Goal: Information Seeking & Learning: Learn about a topic

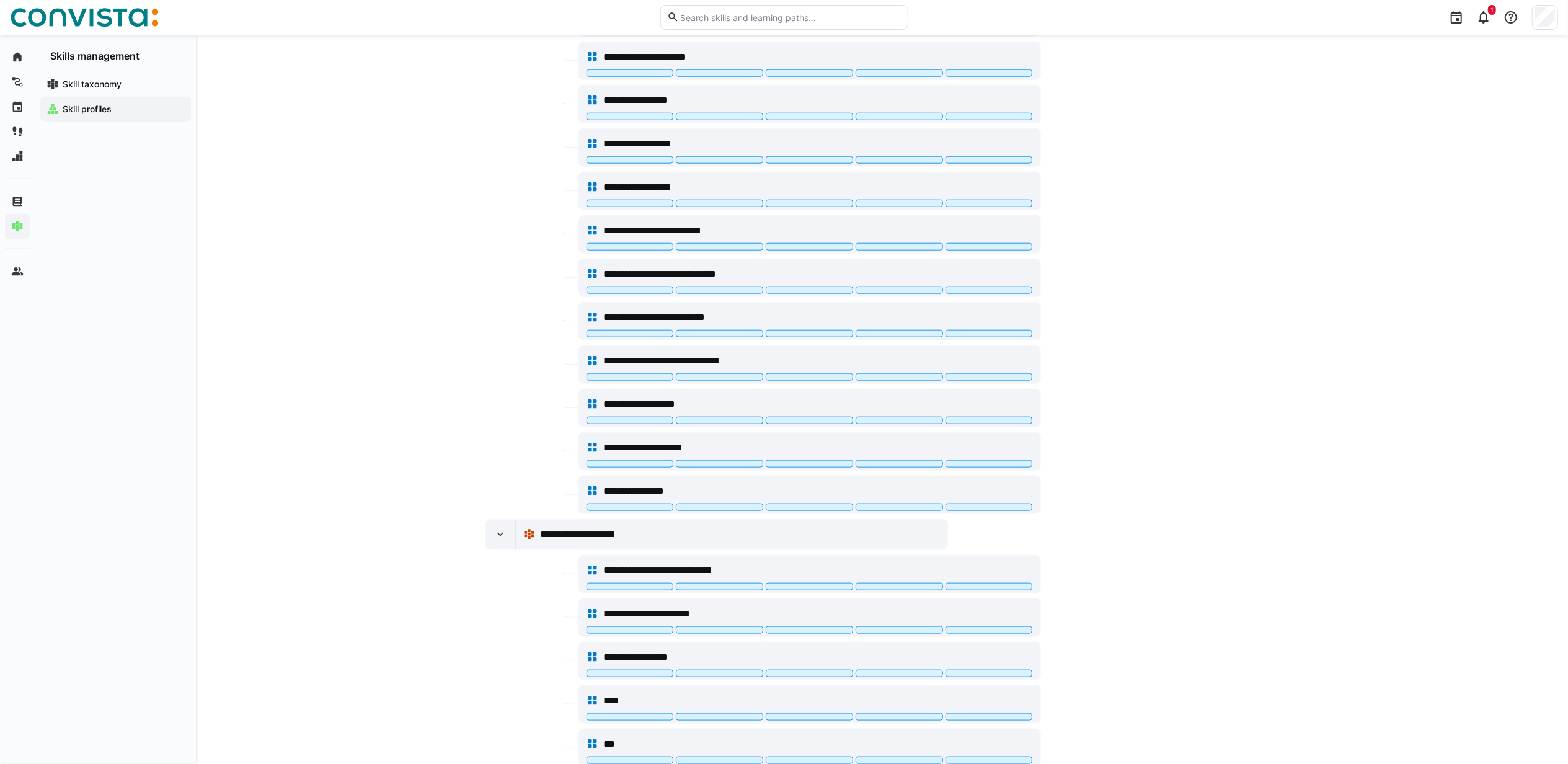
scroll to position [1043, 0]
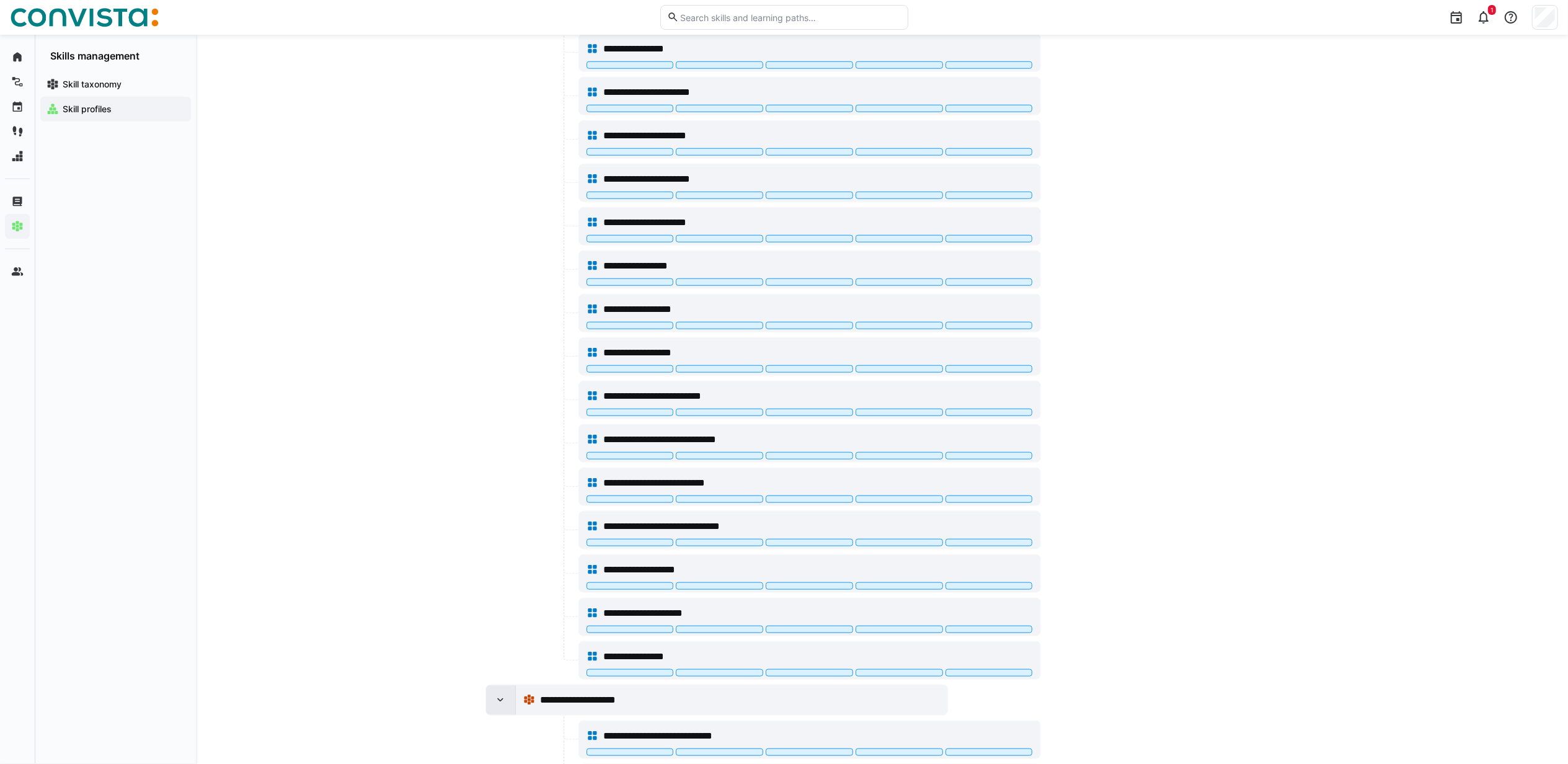
click at [502, 705] on div at bounding box center [501, 699] width 29 height 29
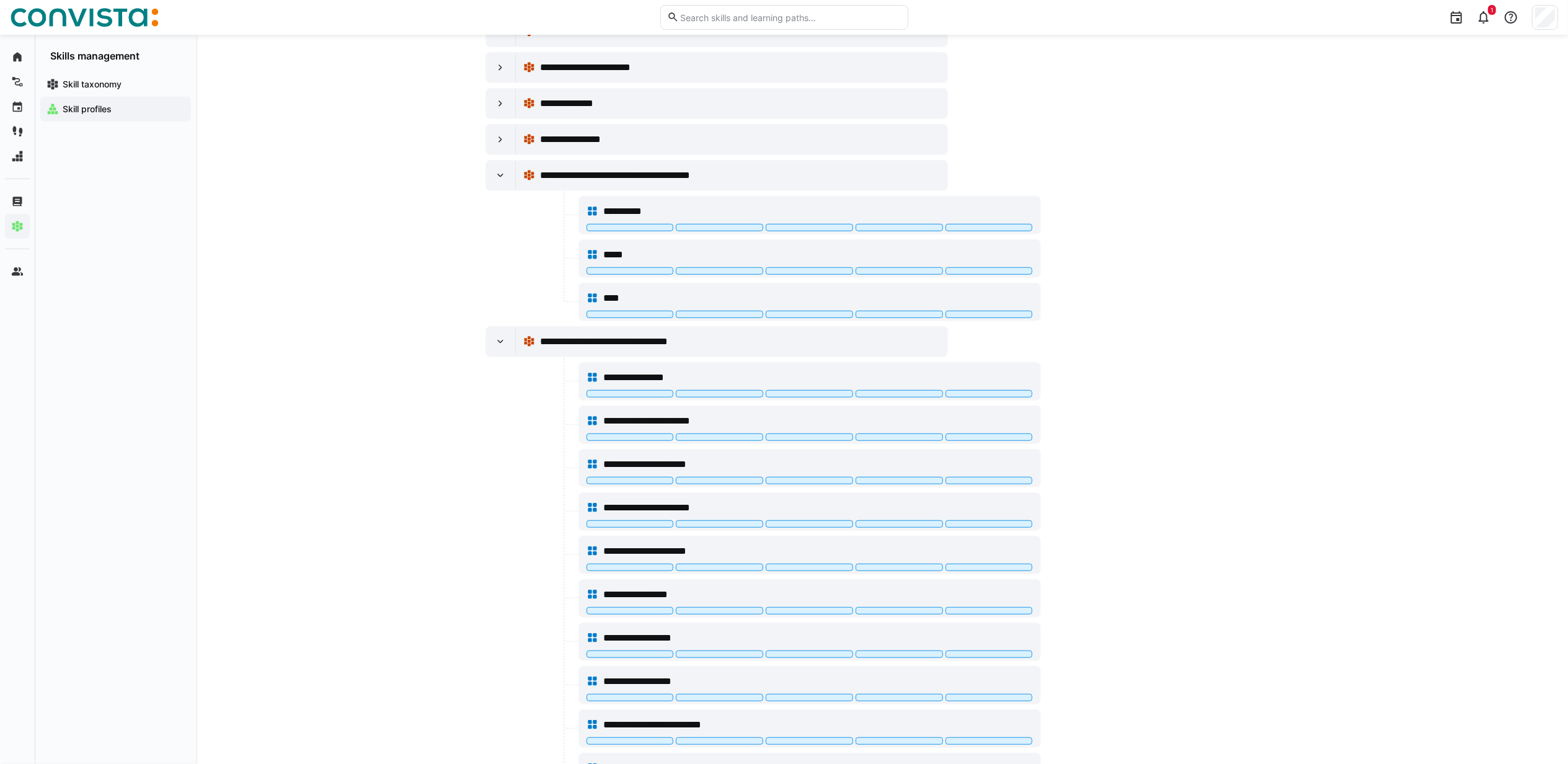
scroll to position [713, 0]
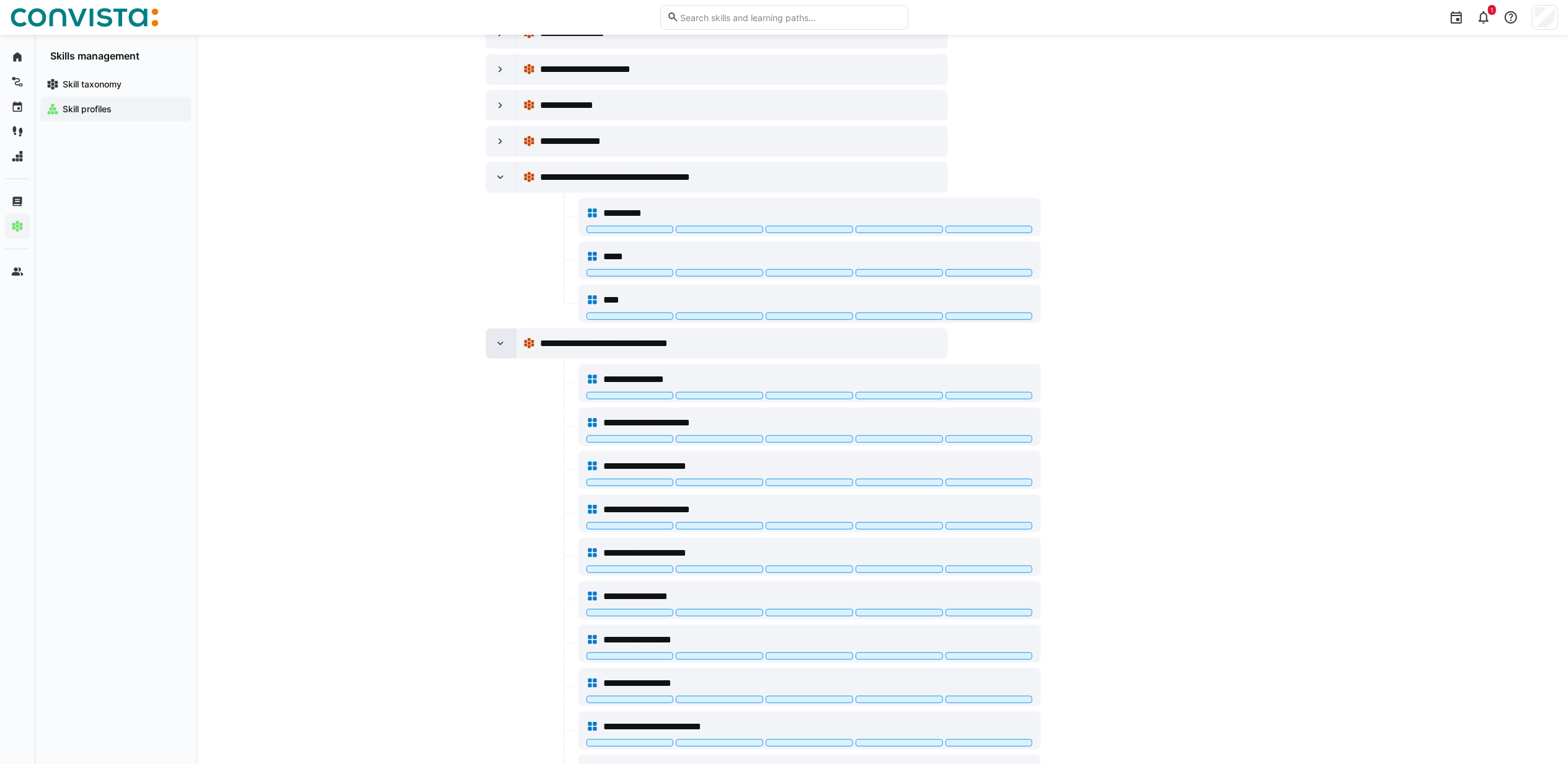
click at [502, 348] on eds-icon at bounding box center [500, 343] width 13 height 13
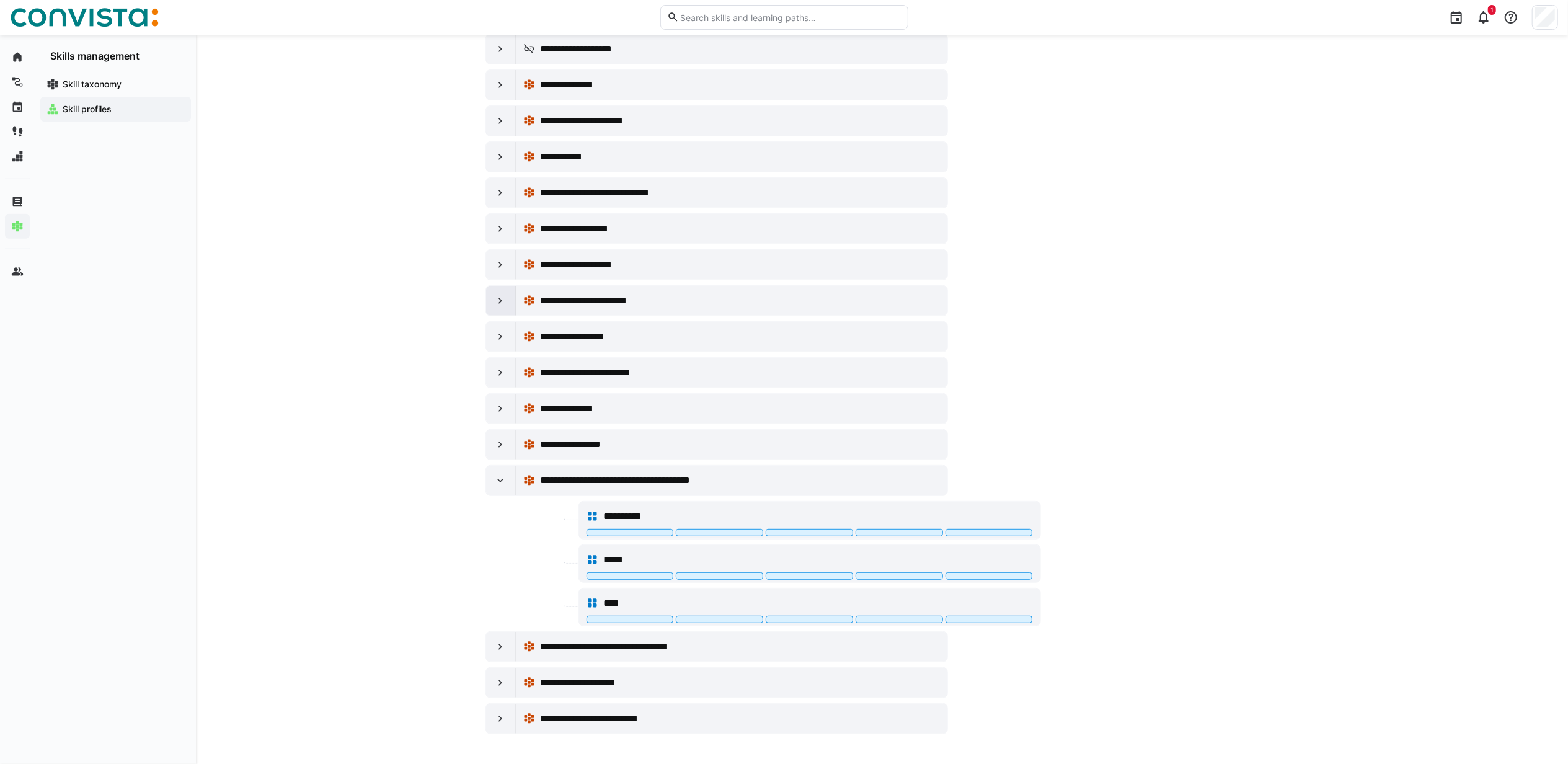
click at [498, 303] on div at bounding box center [501, 300] width 29 height 29
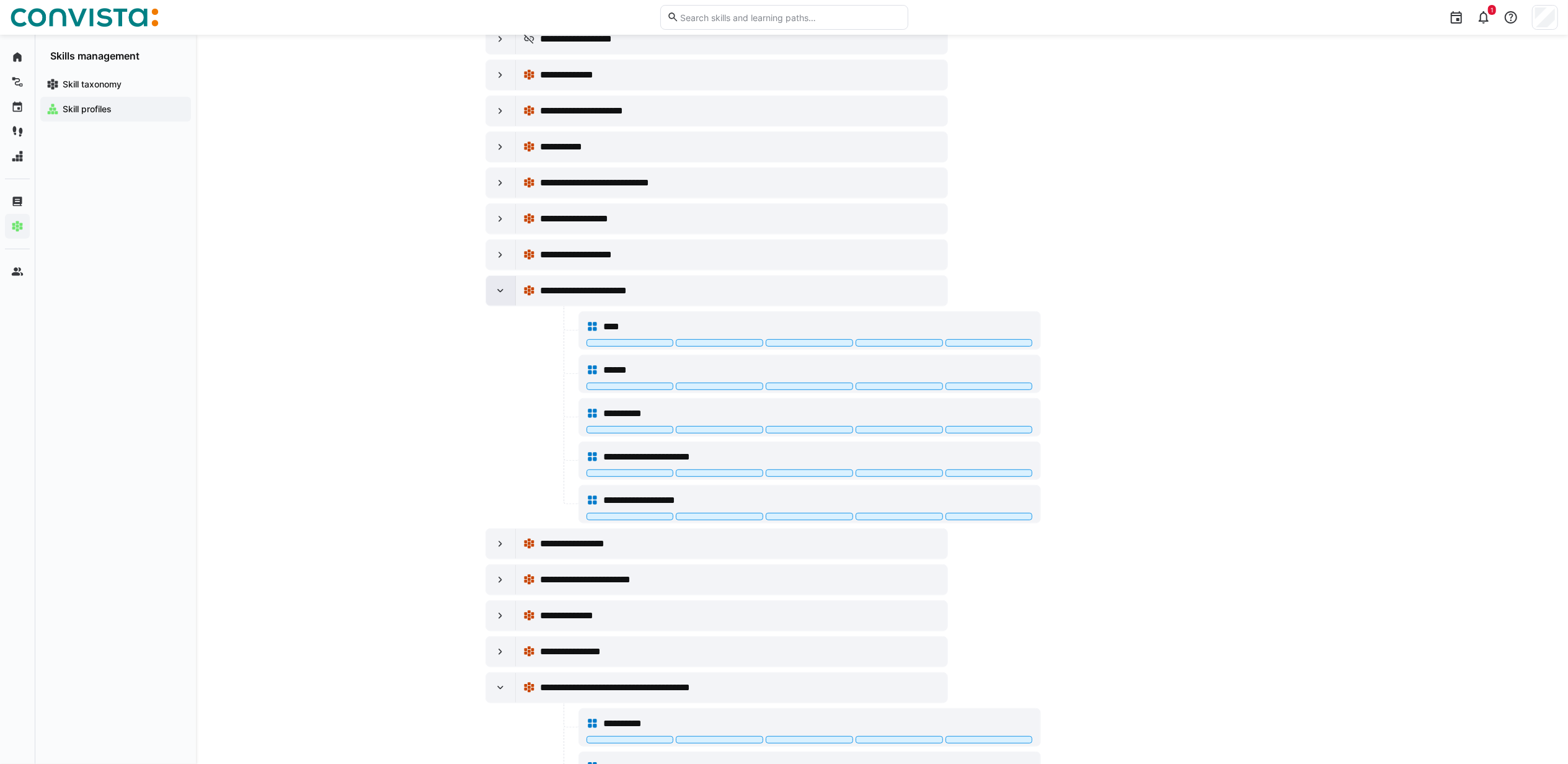
click at [499, 291] on eds-icon at bounding box center [500, 291] width 13 height 13
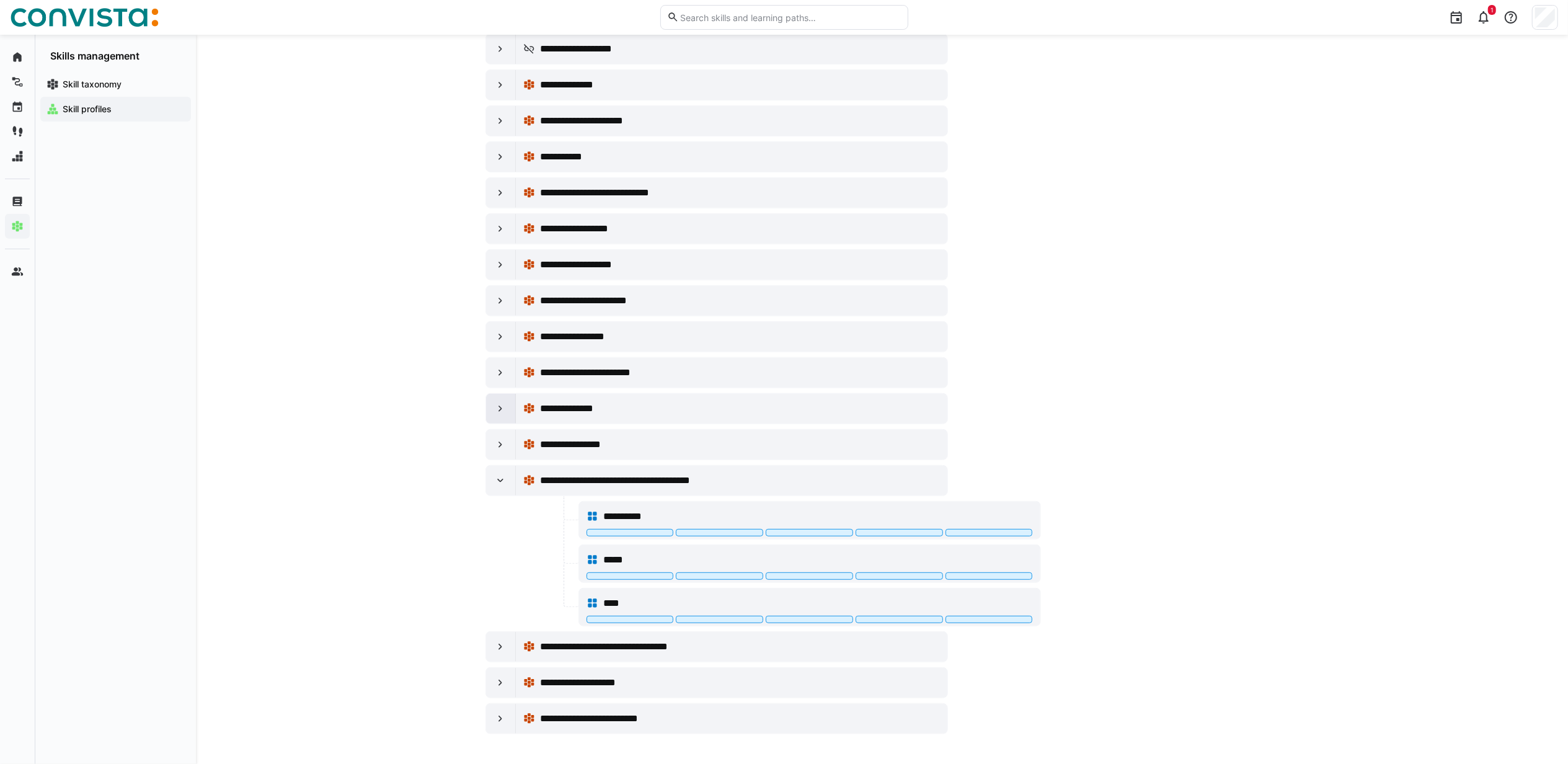
click at [510, 399] on div at bounding box center [501, 408] width 29 height 29
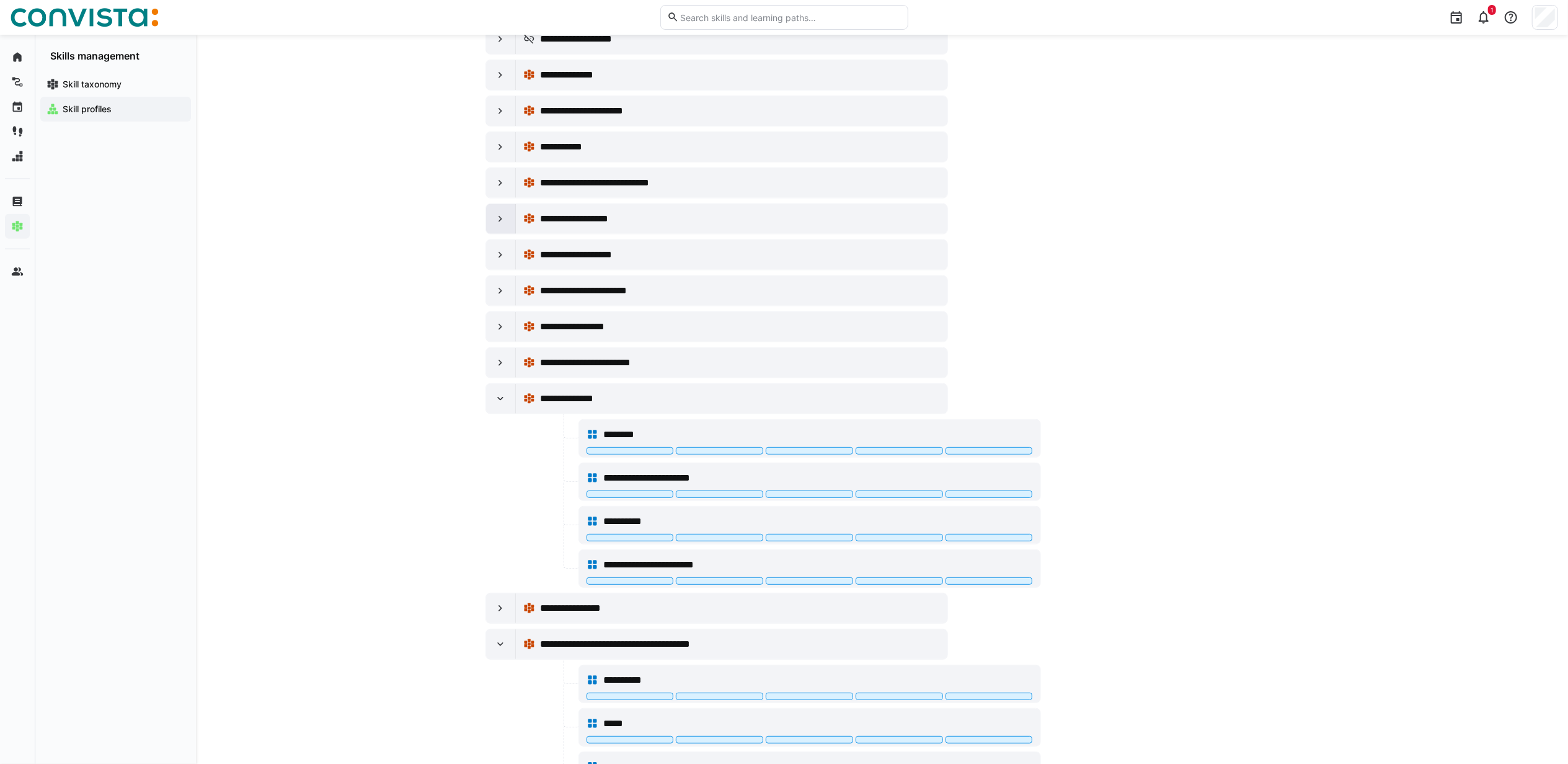
click at [492, 226] on div at bounding box center [501, 219] width 29 height 29
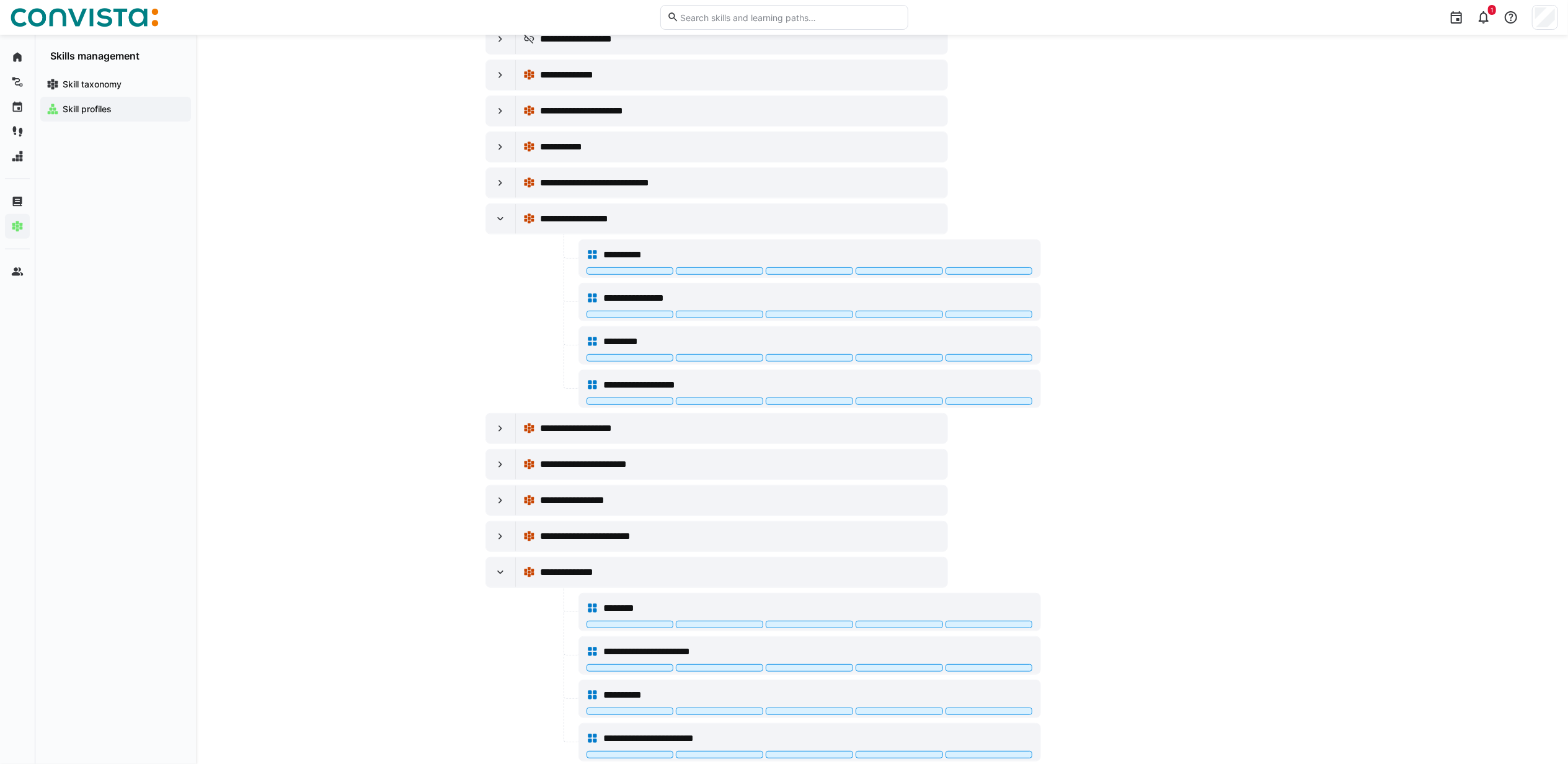
drag, startPoint x: 370, startPoint y: 594, endPoint x: 366, endPoint y: 534, distance: 60.1
drag, startPoint x: 366, startPoint y: 534, endPoint x: 388, endPoint y: 629, distance: 97.5
drag, startPoint x: 388, startPoint y: 629, endPoint x: 1407, endPoint y: 638, distance: 1019.0
click at [1407, 638] on div "**********" at bounding box center [881, 358] width 1372 height 1486
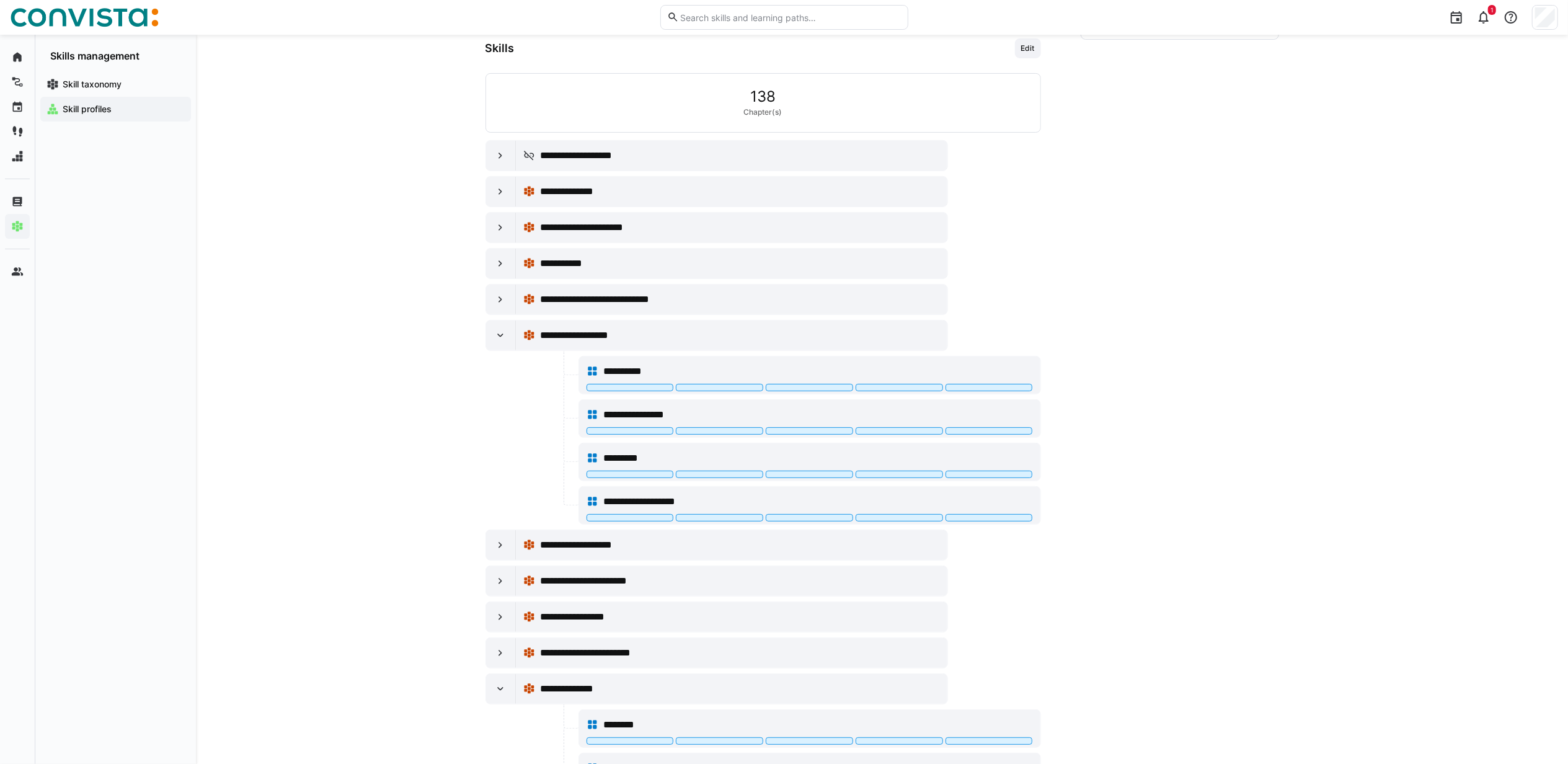
scroll to position [273, 0]
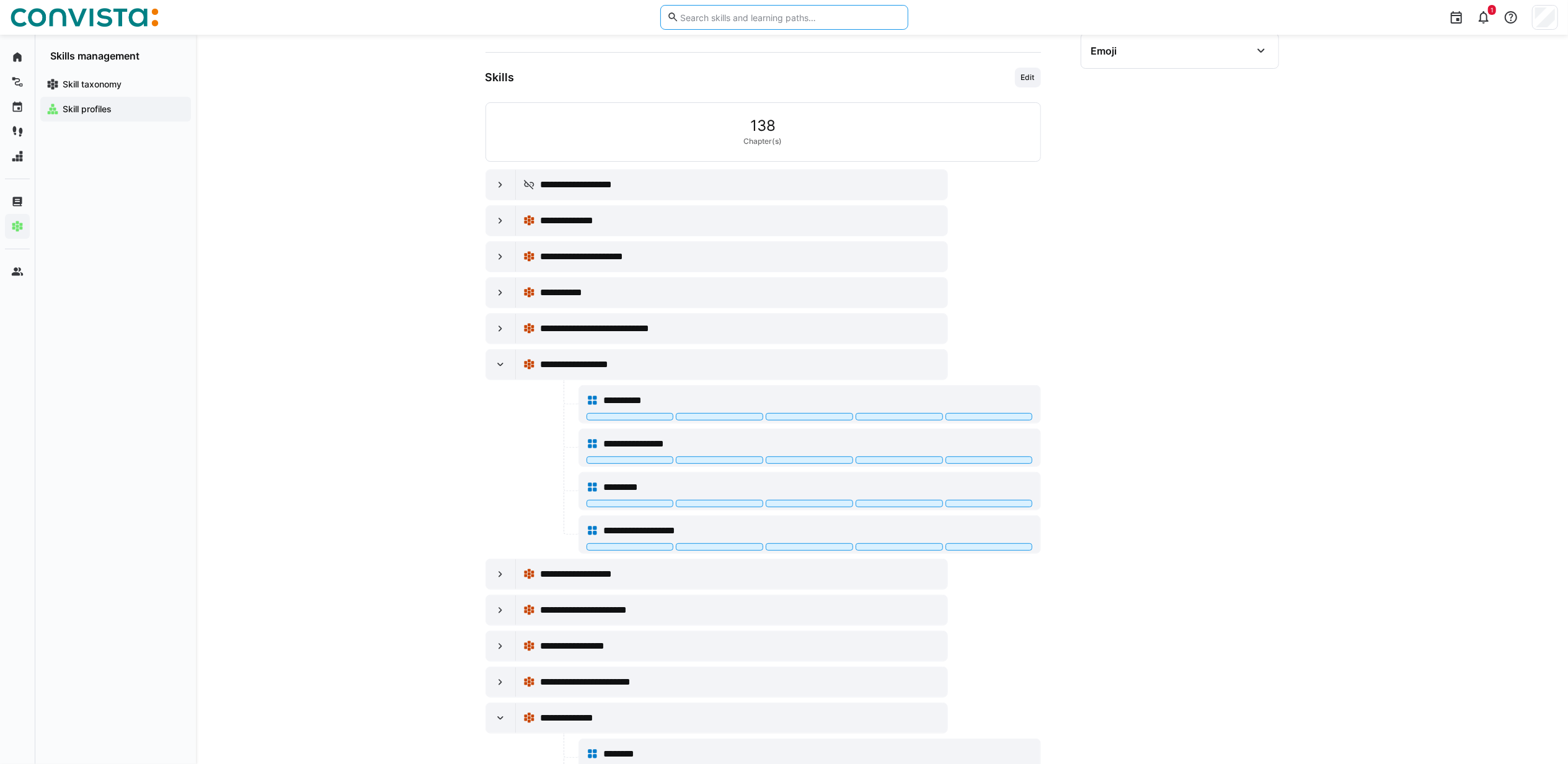
click at [728, 13] on input "text" at bounding box center [790, 17] width 222 height 11
type input "j"
type input "[PERSON_NAME]"
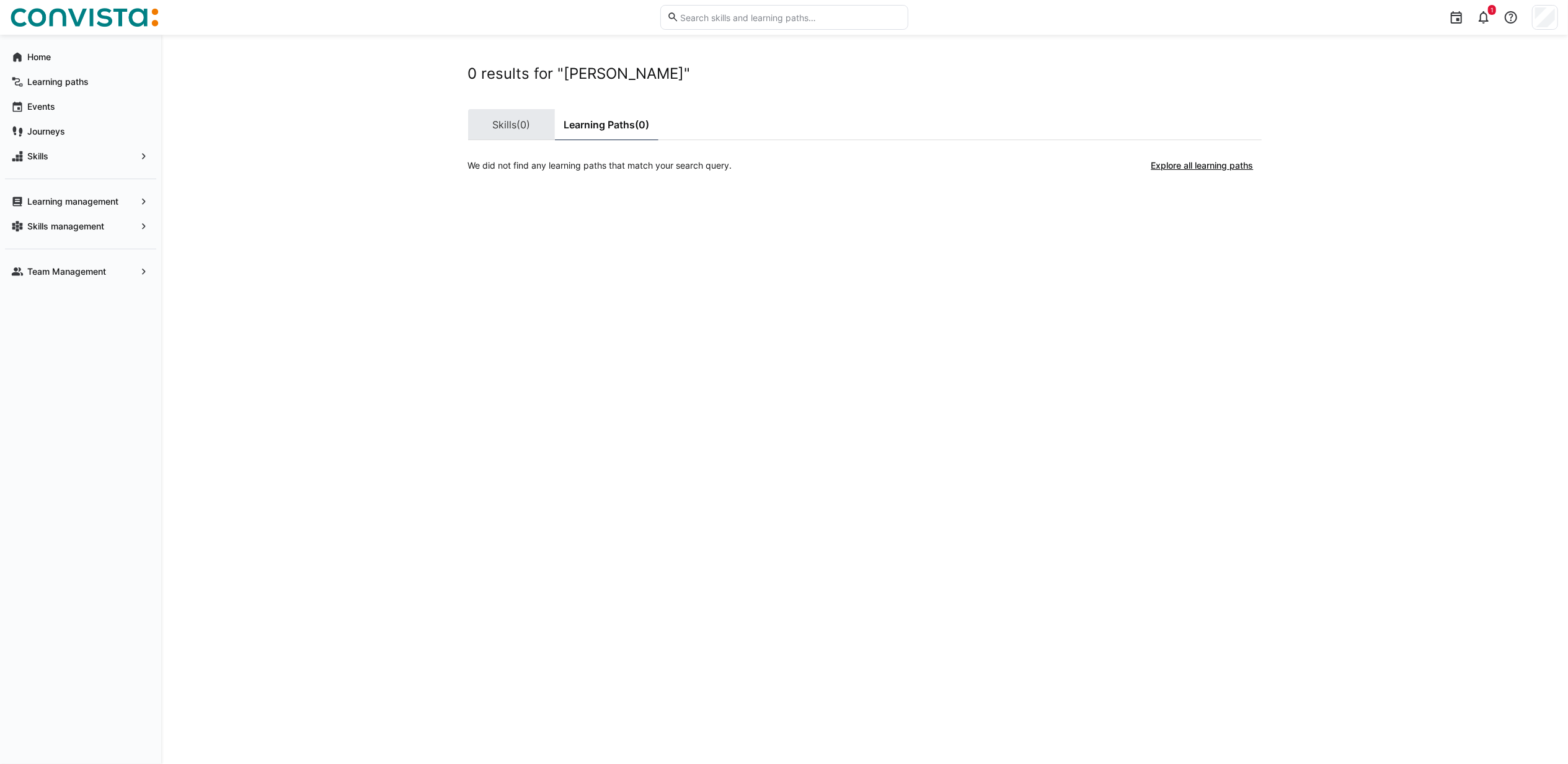
click at [509, 128] on link "Skills (0)" at bounding box center [511, 124] width 87 height 31
click at [763, 13] on input "text" at bounding box center [790, 17] width 222 height 11
type input "api"
click at [688, 15] on input "api" at bounding box center [781, 17] width 205 height 11
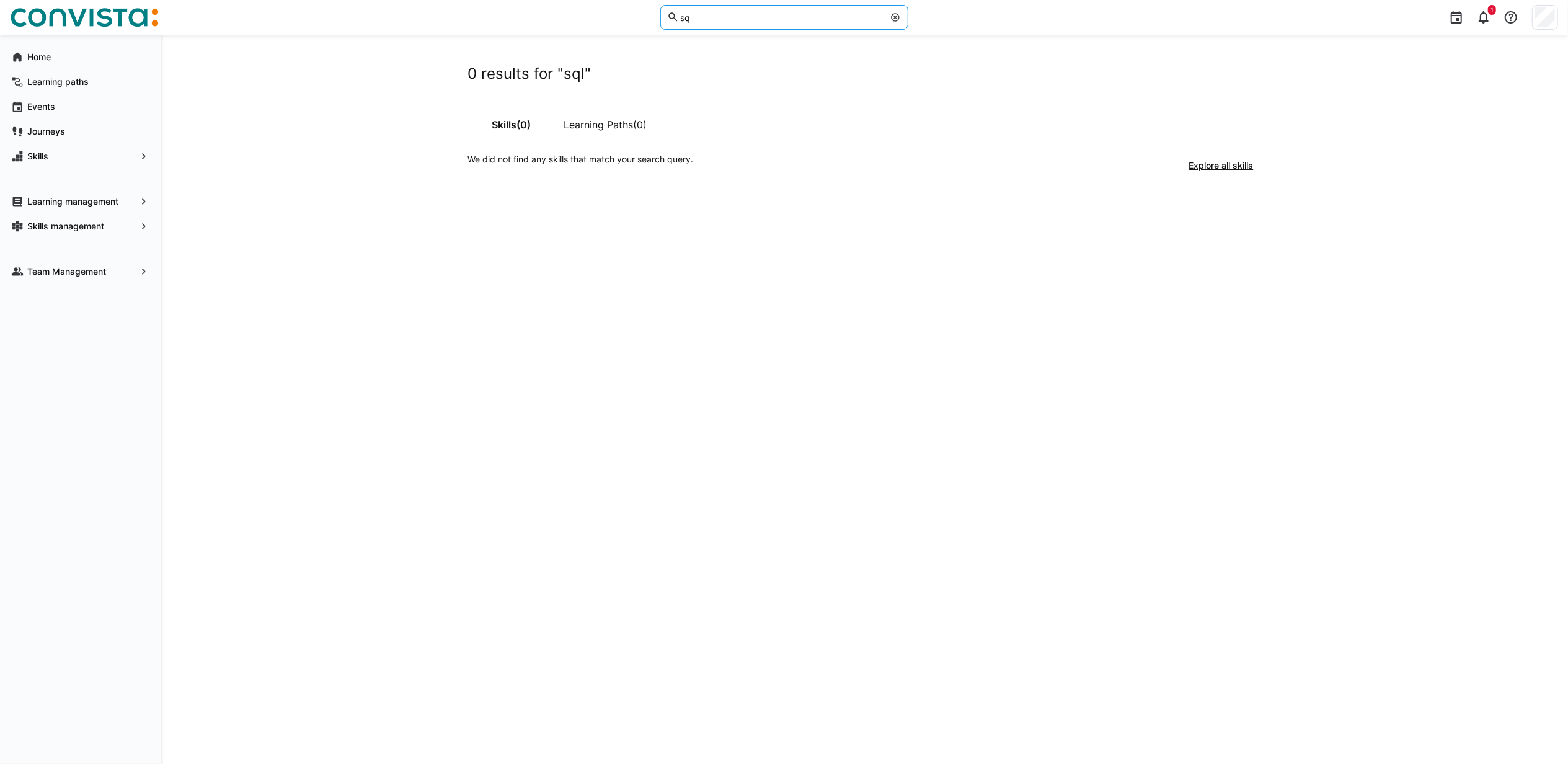
type input "s"
type input "Daten"
click at [844, 70] on link "skill library" at bounding box center [832, 70] width 39 height 9
click at [806, 21] on input "Daten" at bounding box center [781, 17] width 205 height 11
click at [850, 68] on link "skill library" at bounding box center [832, 70] width 39 height 9
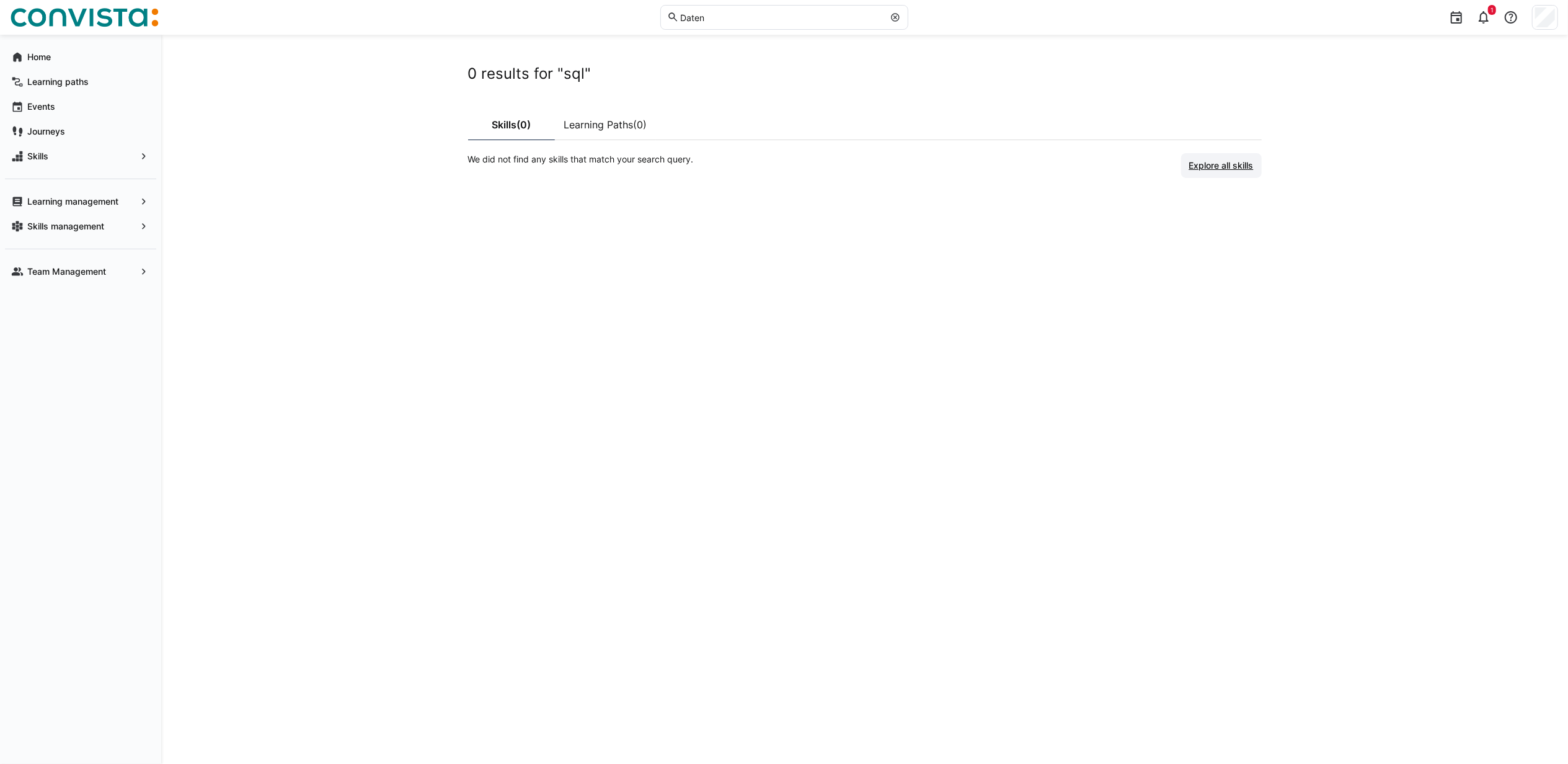
click at [1206, 166] on span "Explore all skills" at bounding box center [1221, 166] width 68 height 13
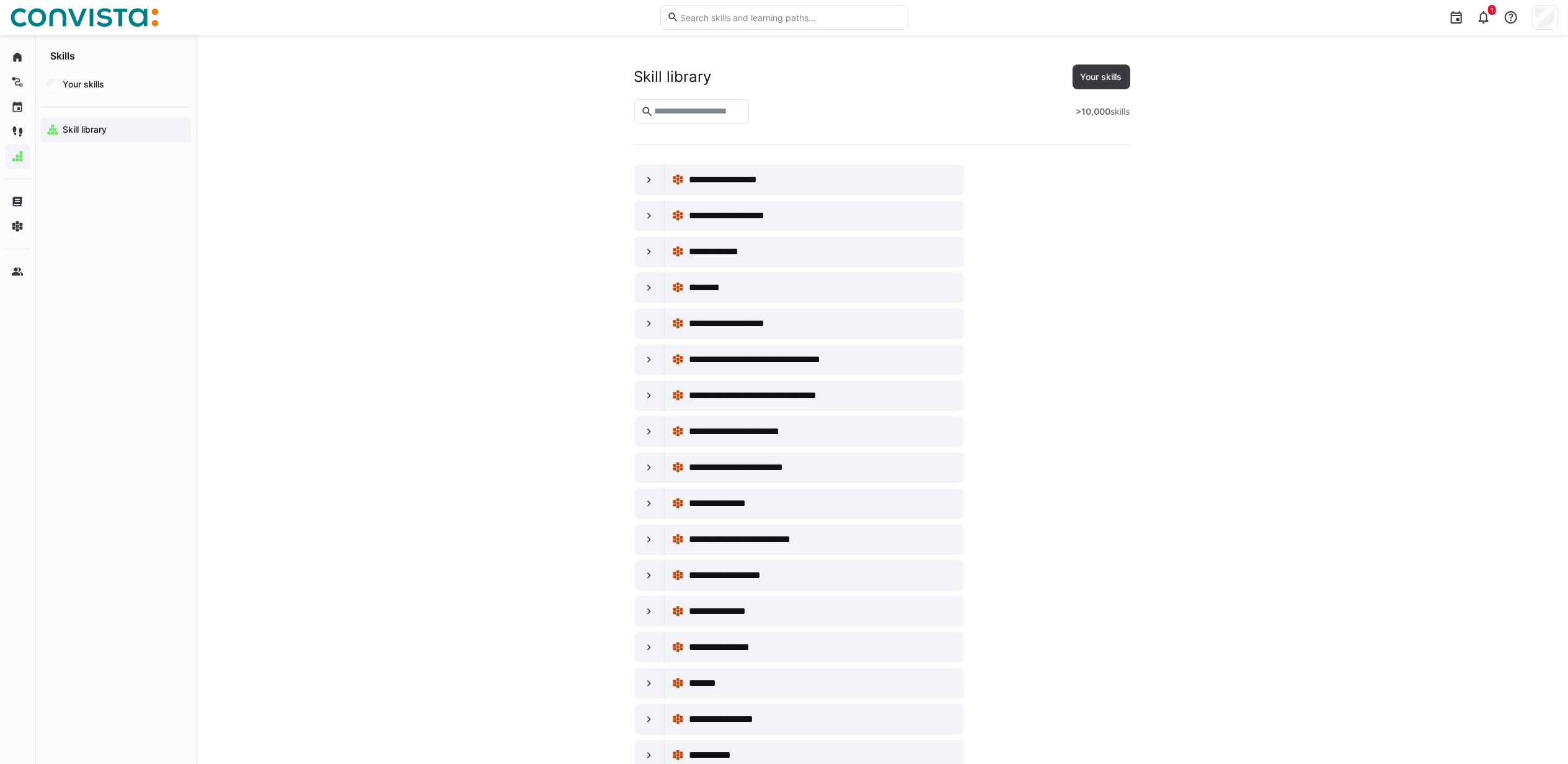
click at [708, 117] on input "text" at bounding box center [697, 111] width 89 height 11
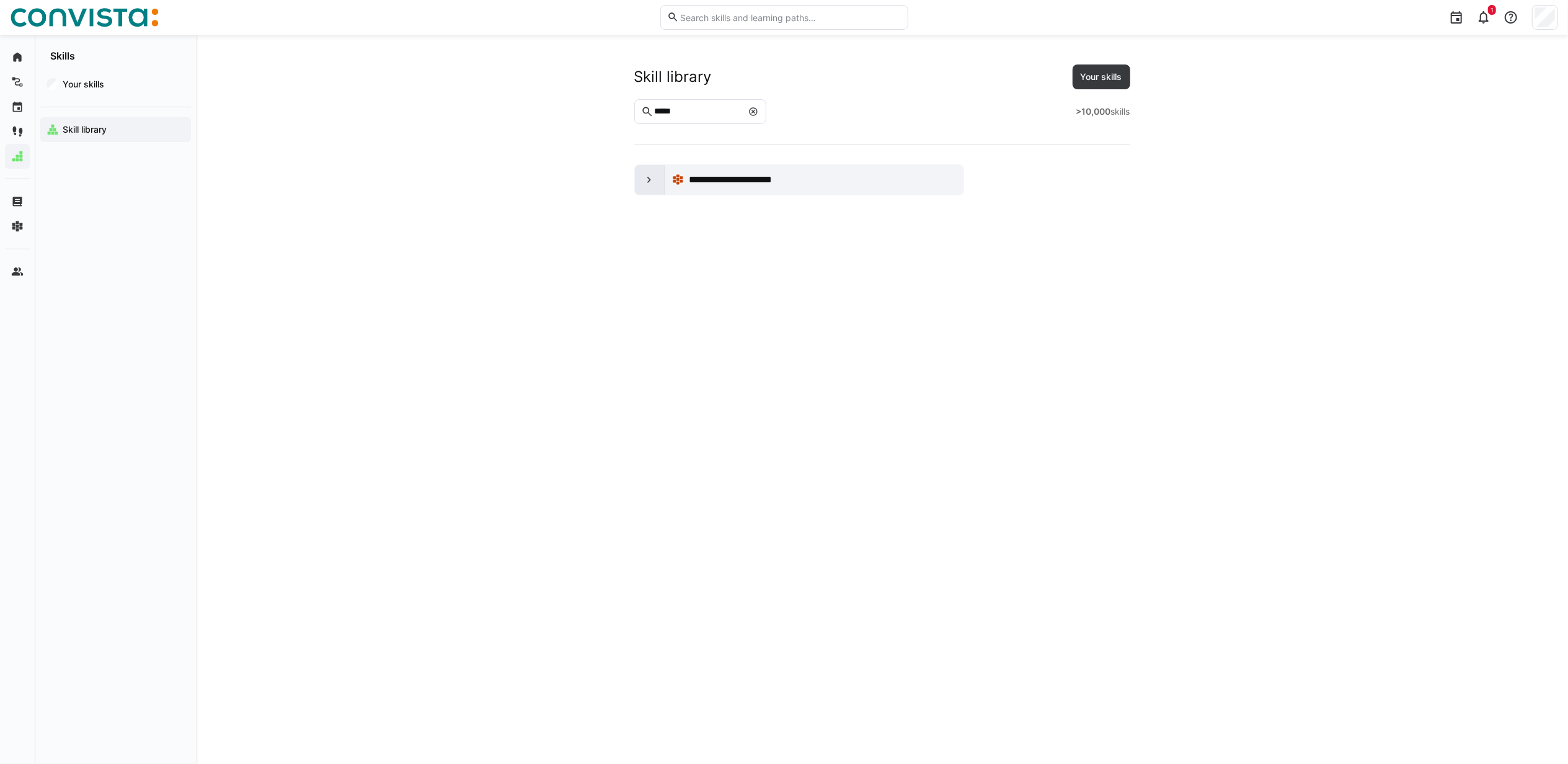
click at [644, 177] on eds-icon at bounding box center [649, 180] width 13 height 13
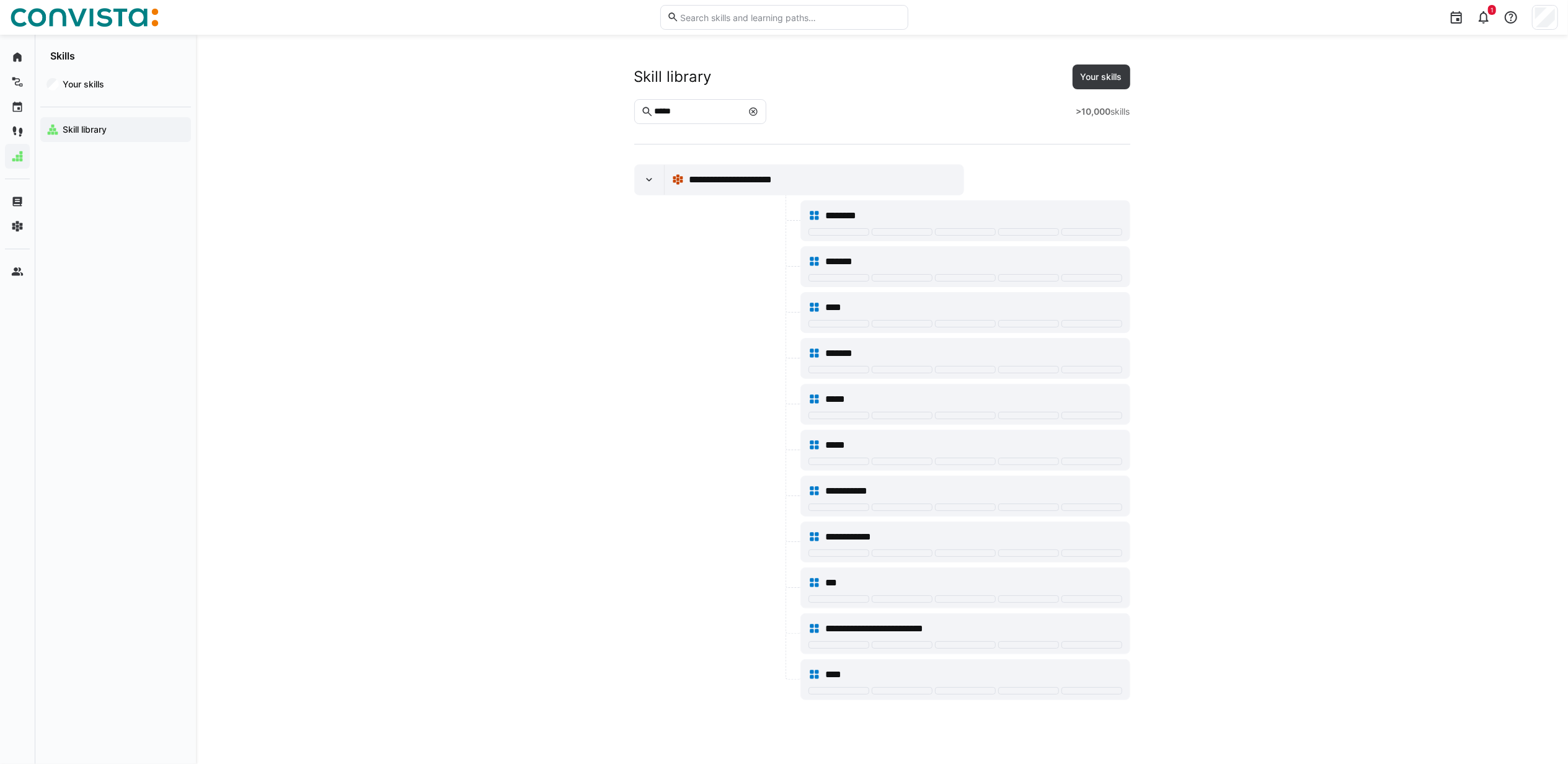
click at [677, 110] on input "*****" at bounding box center [697, 111] width 89 height 11
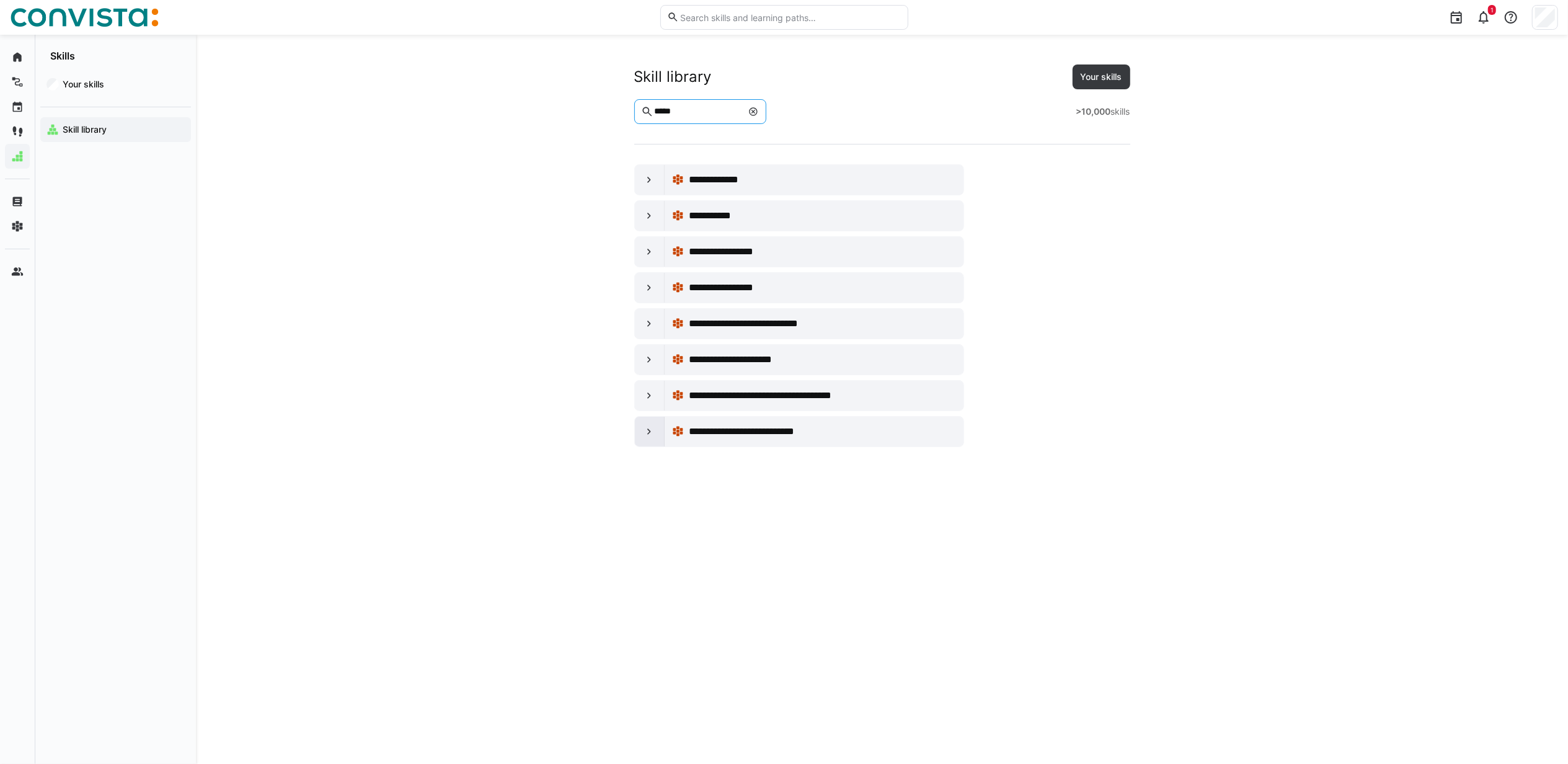
type input "*****"
click at [649, 445] on div at bounding box center [650, 431] width 29 height 29
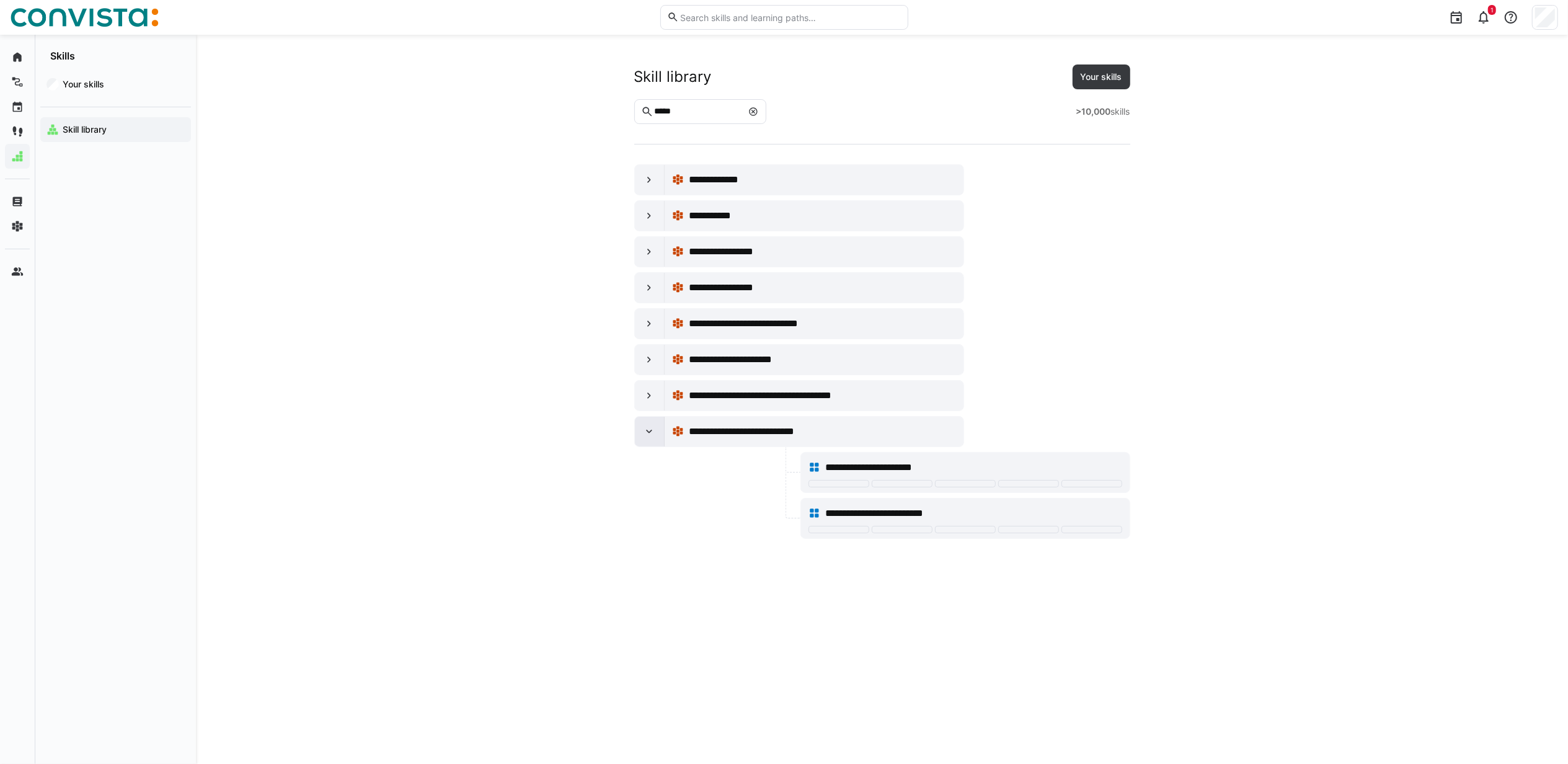
click at [649, 444] on div at bounding box center [650, 431] width 29 height 29
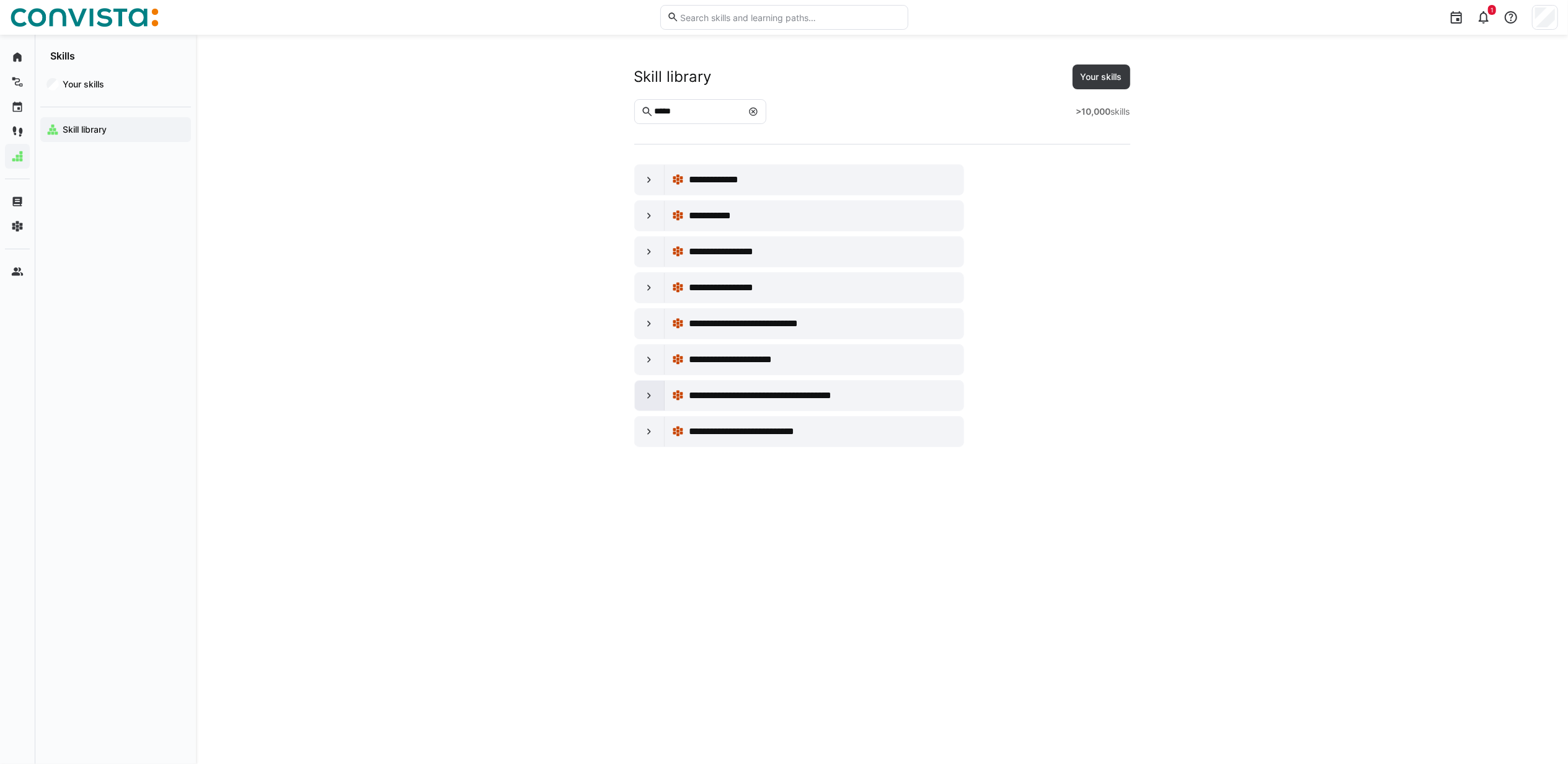
click at [647, 398] on eds-icon at bounding box center [649, 395] width 13 height 13
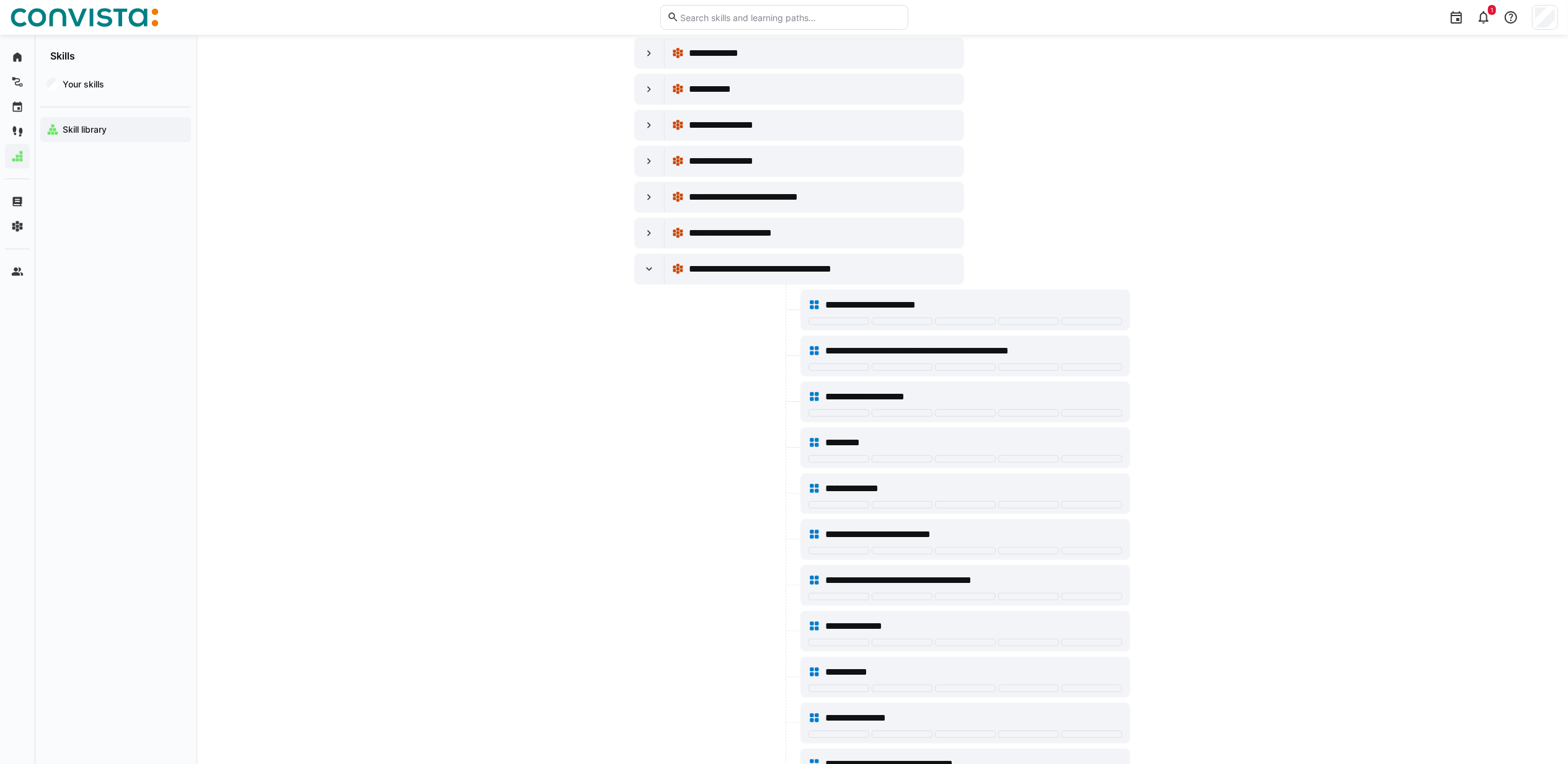
scroll to position [82, 0]
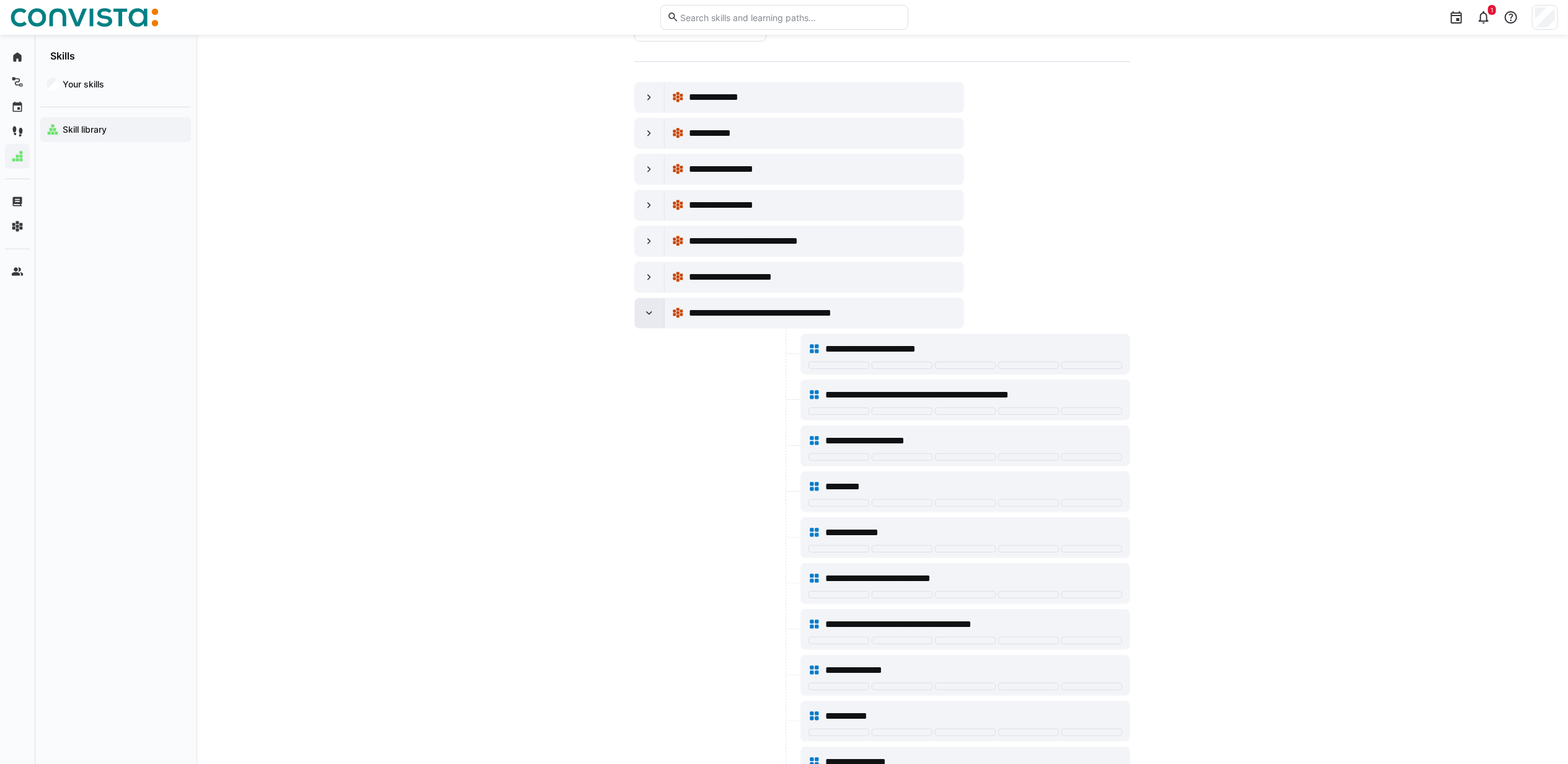
click at [649, 318] on eds-icon at bounding box center [649, 313] width 13 height 13
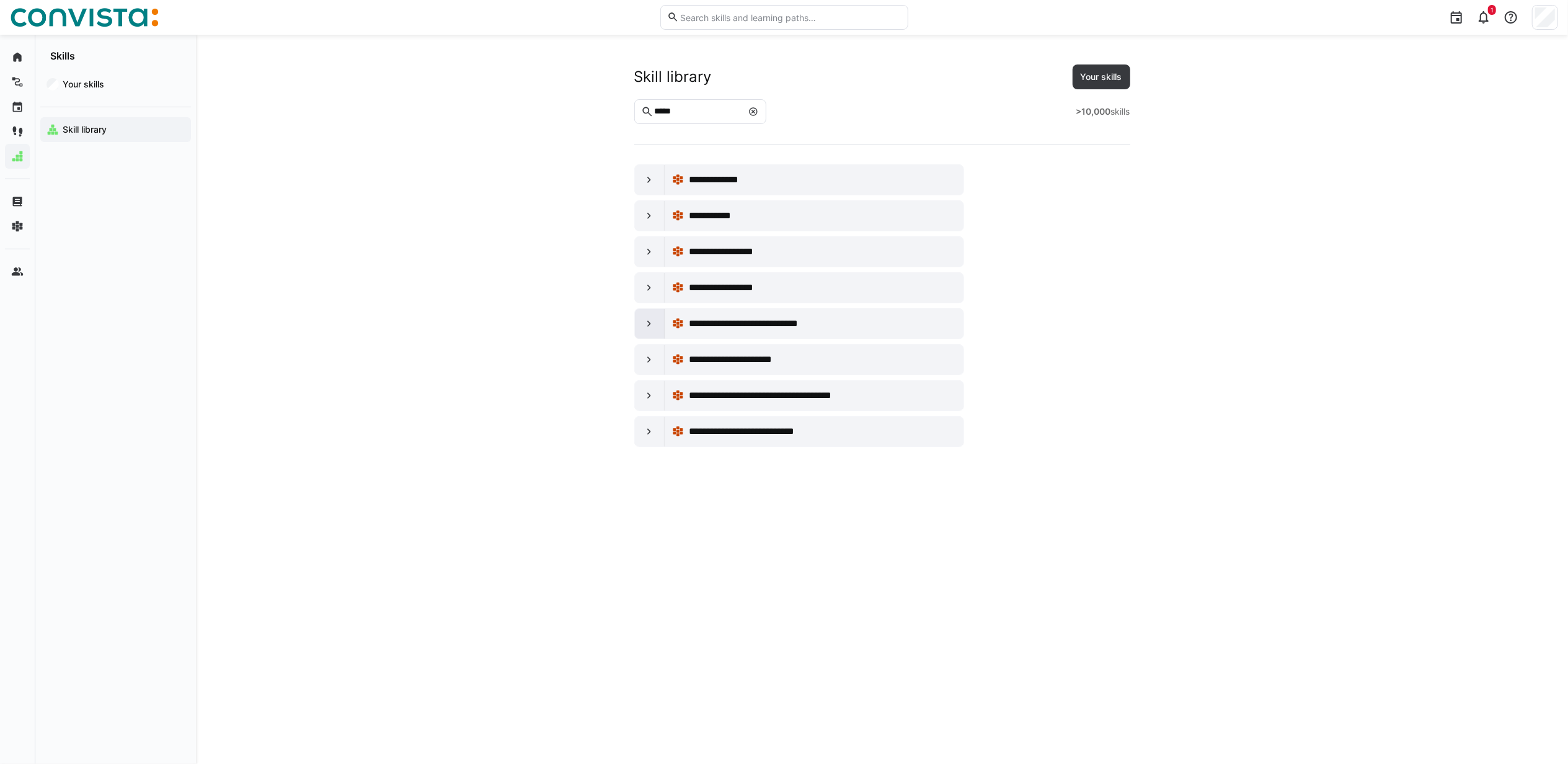
click at [656, 323] on div at bounding box center [650, 323] width 29 height 29
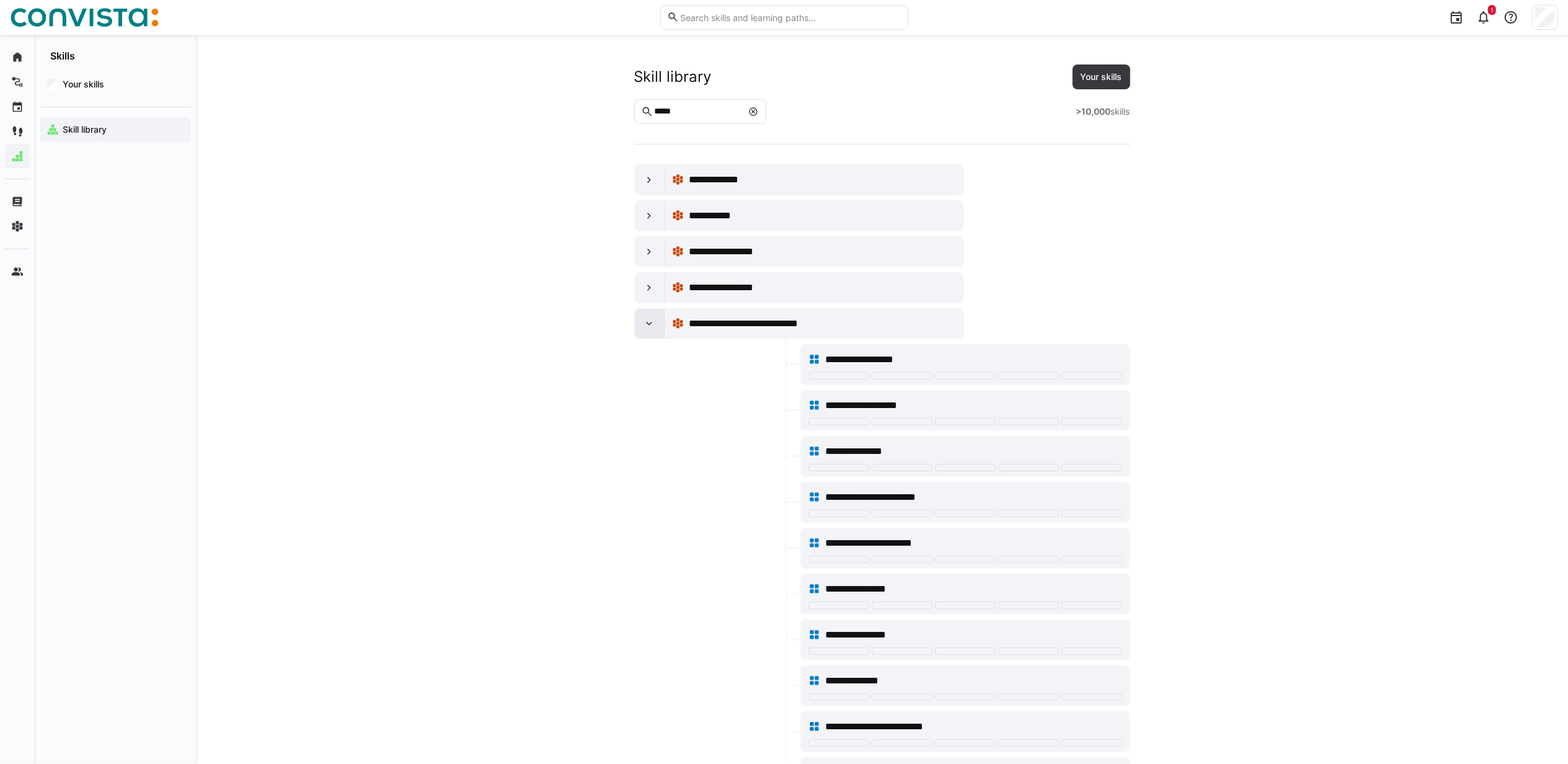
click at [656, 323] on div at bounding box center [650, 323] width 29 height 29
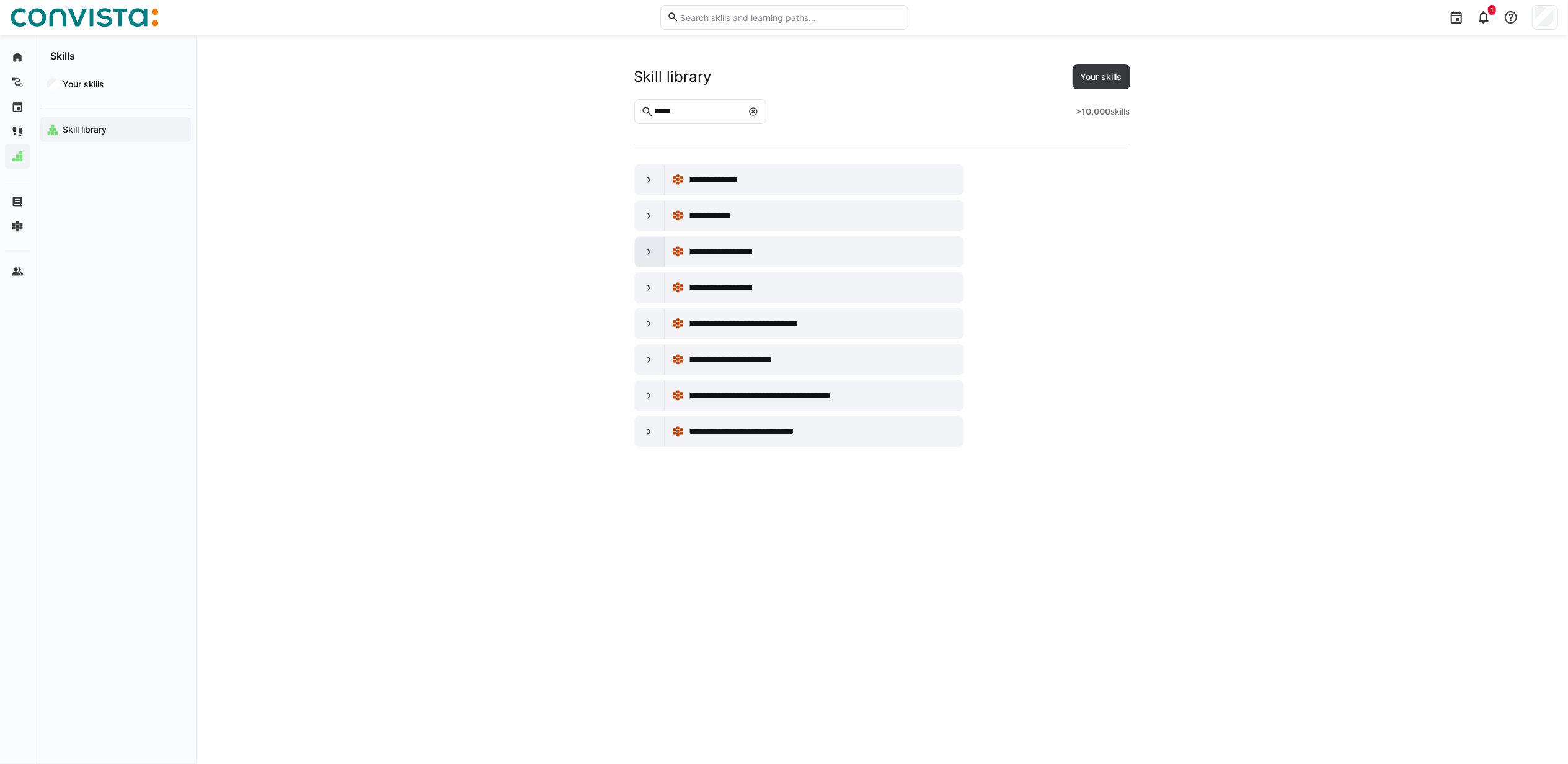
click at [650, 250] on eds-icon at bounding box center [649, 251] width 13 height 13
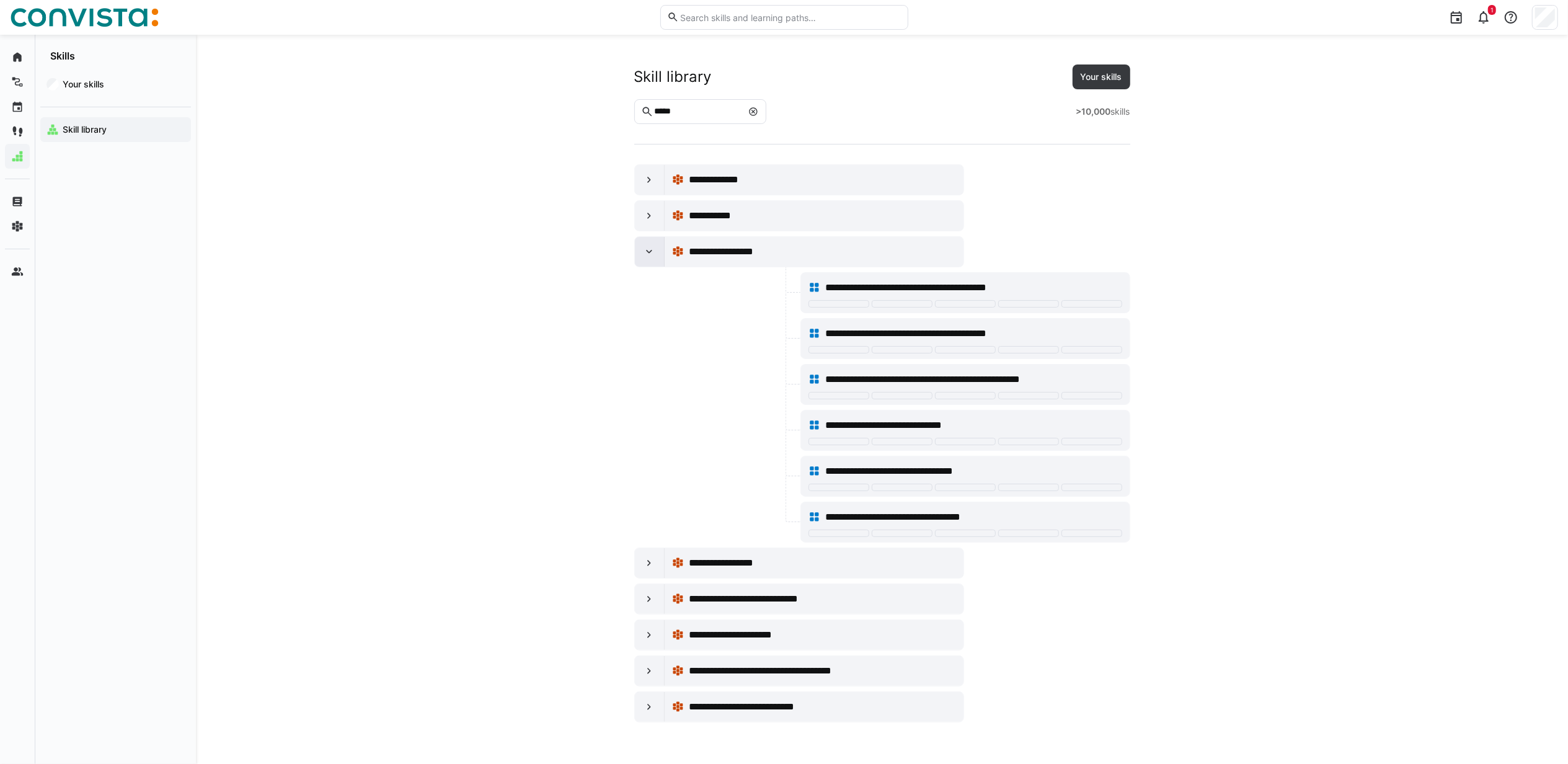
click at [650, 250] on eds-icon at bounding box center [649, 251] width 13 height 13
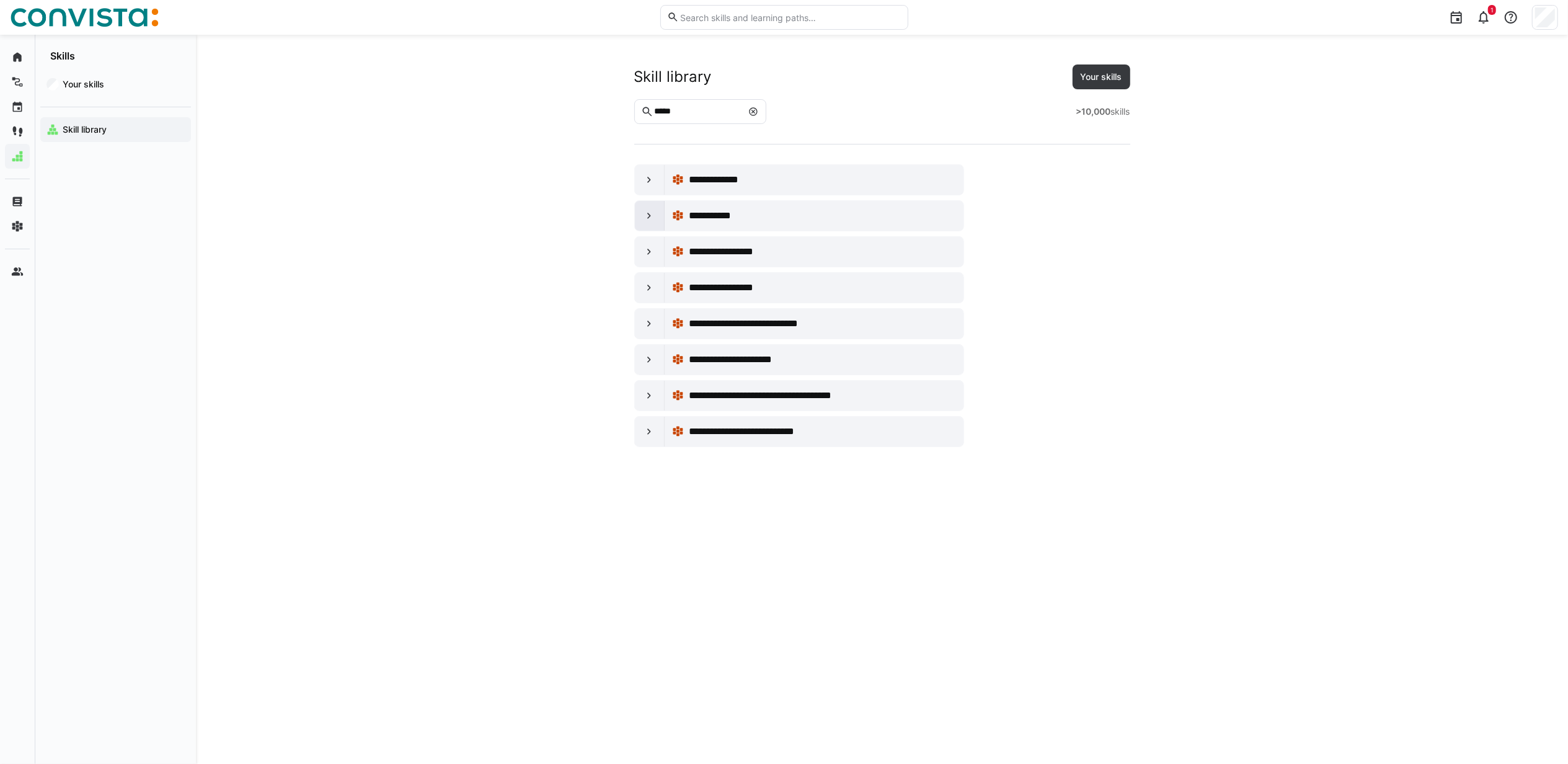
click at [652, 214] on eds-icon at bounding box center [649, 215] width 13 height 13
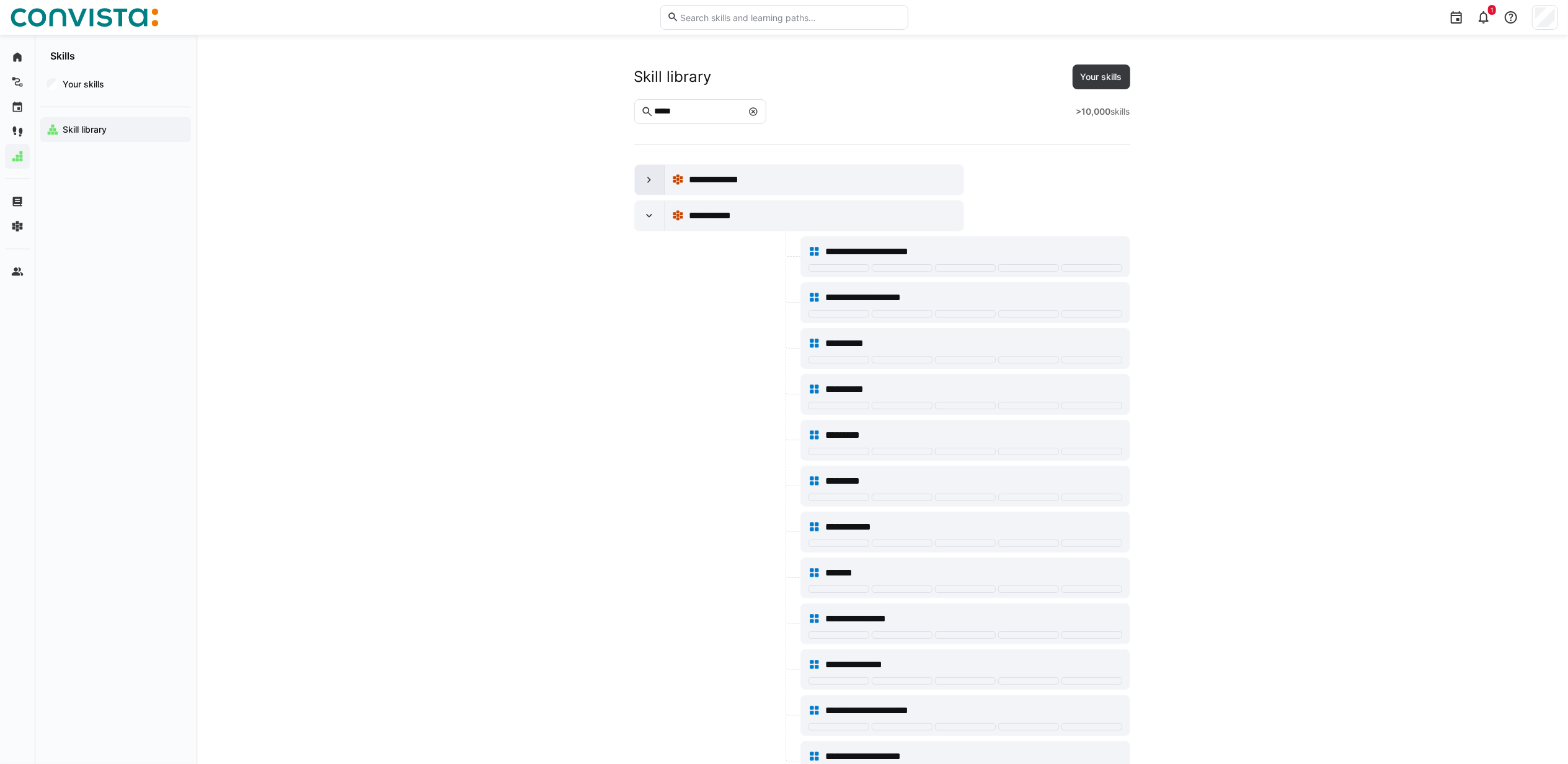
click at [654, 182] on eds-icon at bounding box center [649, 180] width 13 height 13
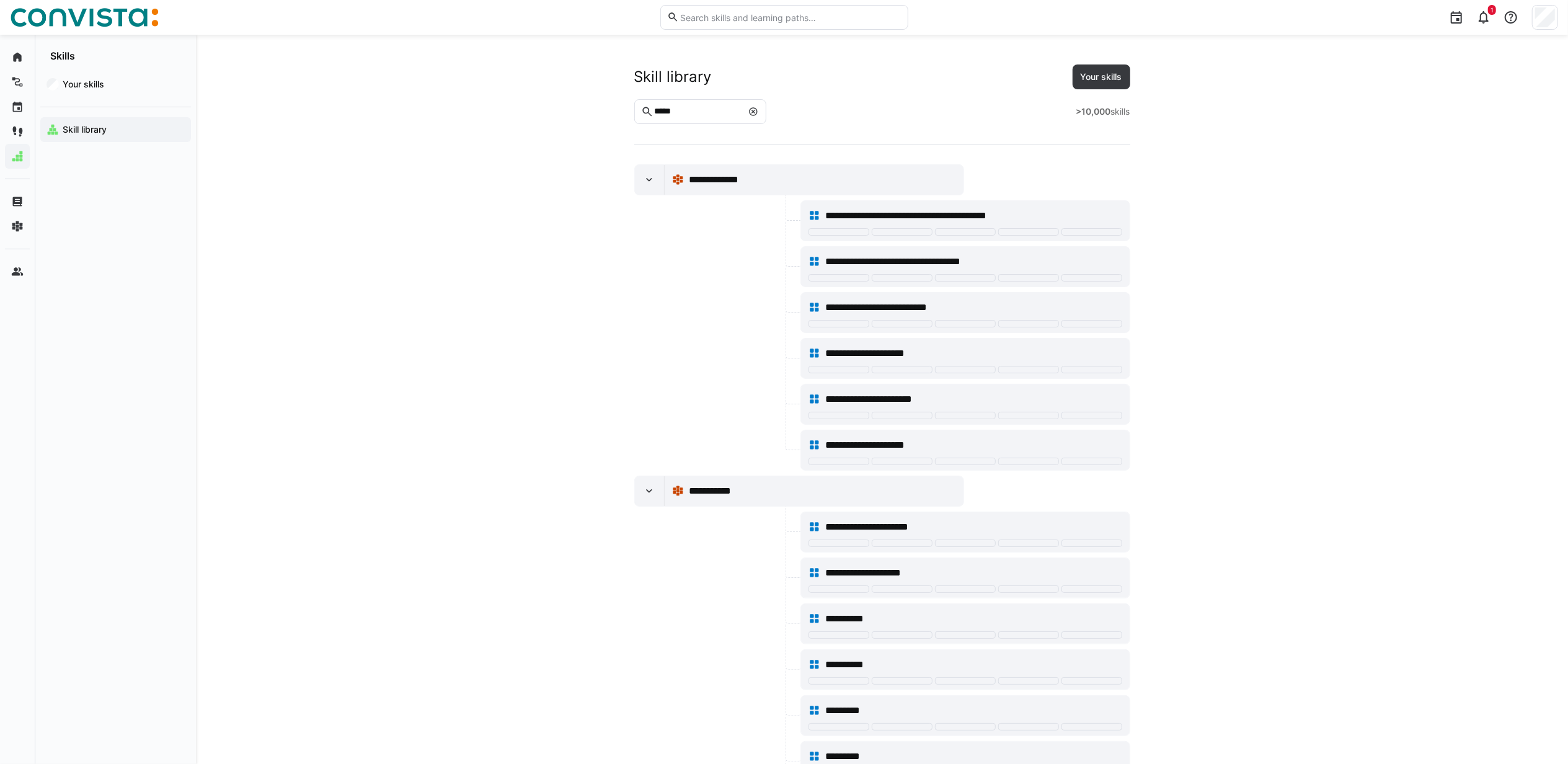
click at [668, 362] on div at bounding box center [716, 358] width 164 height 41
